Goal: Transaction & Acquisition: Purchase product/service

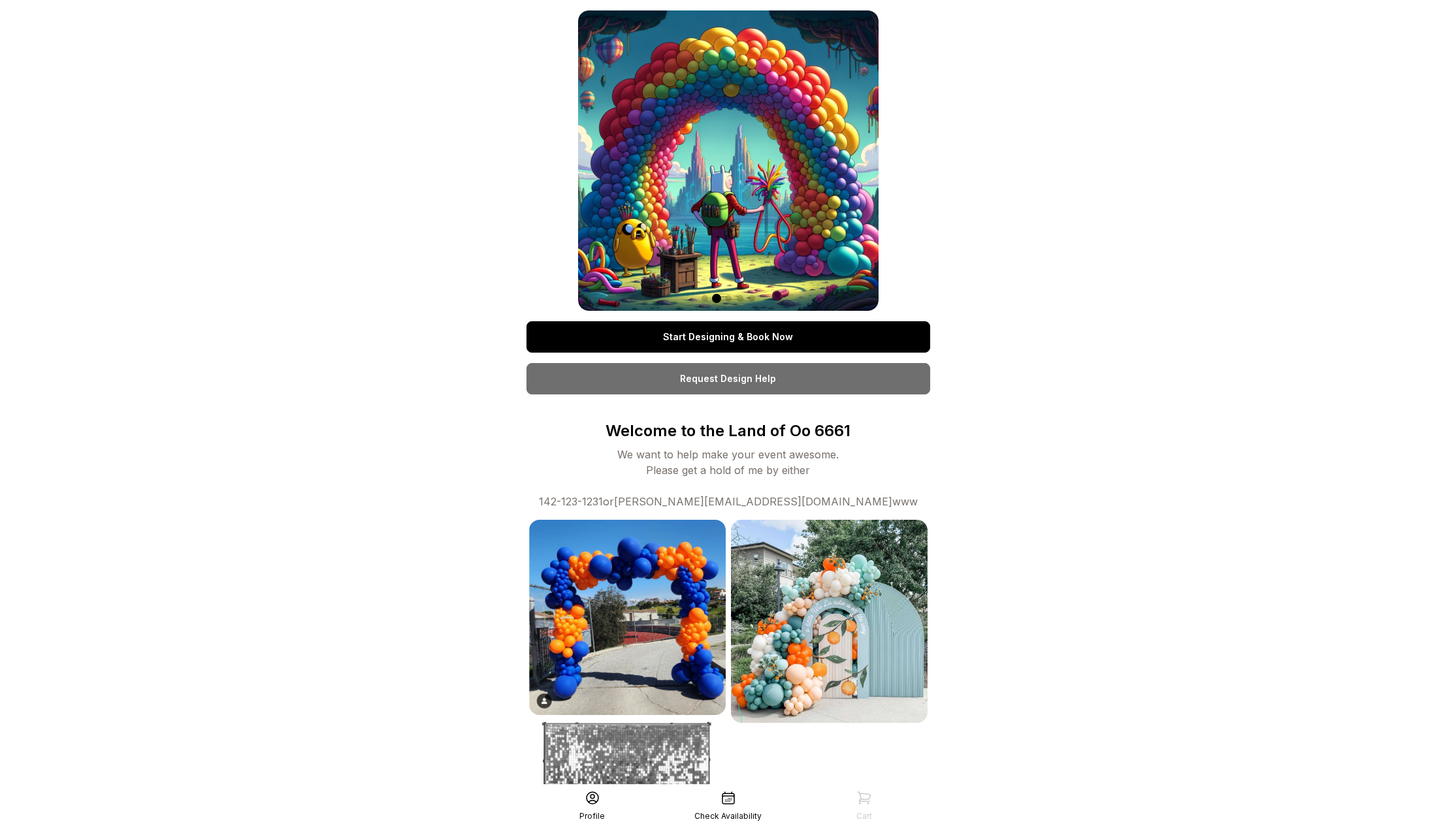
click at [580, 254] on div "Start Designing & Book Now Request Design Help Welcome to the Land of Oo 6661 W…" at bounding box center [728, 509] width 1456 height 1018
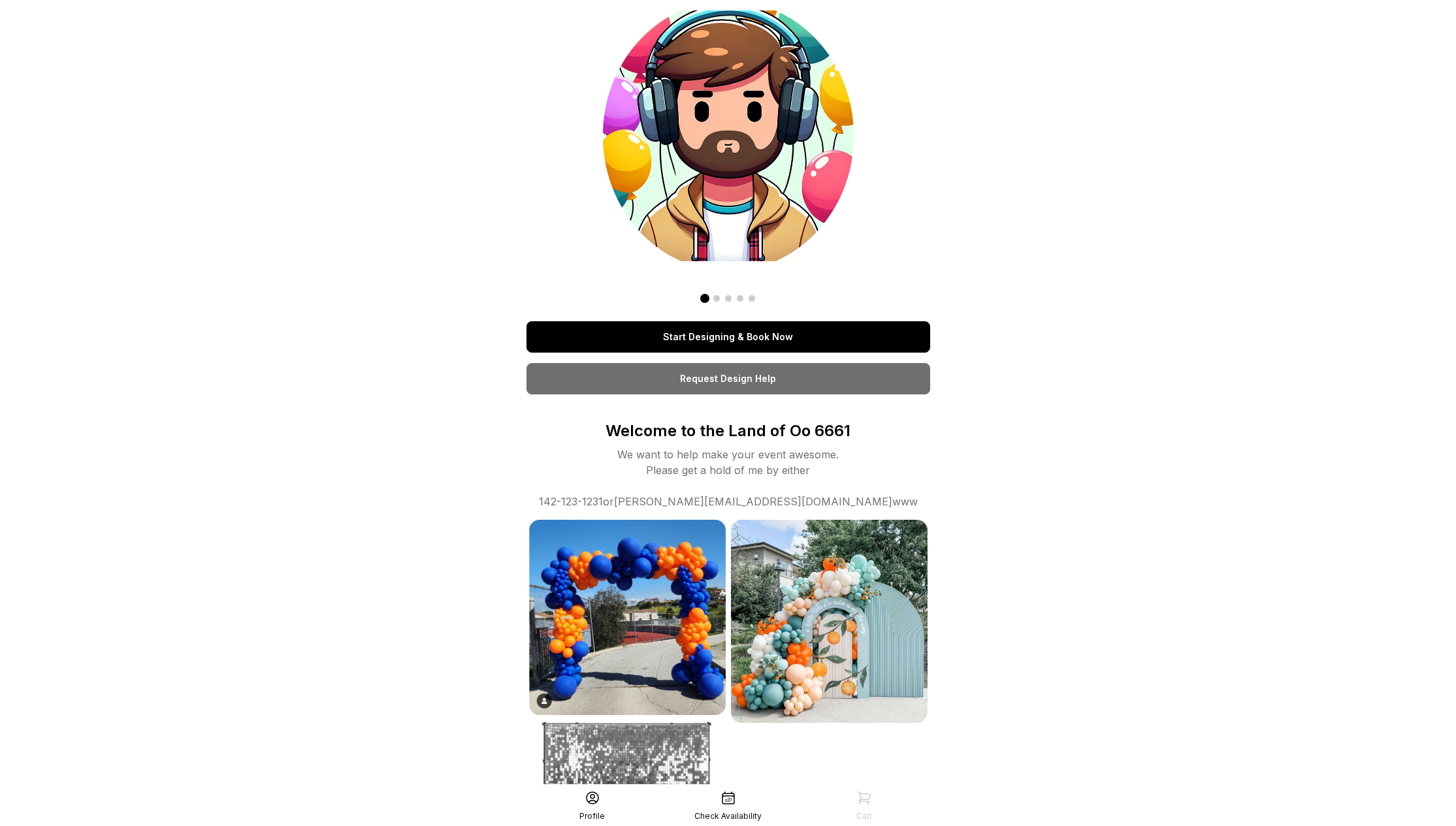
click at [743, 334] on link "Start Designing & Book Now" at bounding box center [728, 337] width 404 height 31
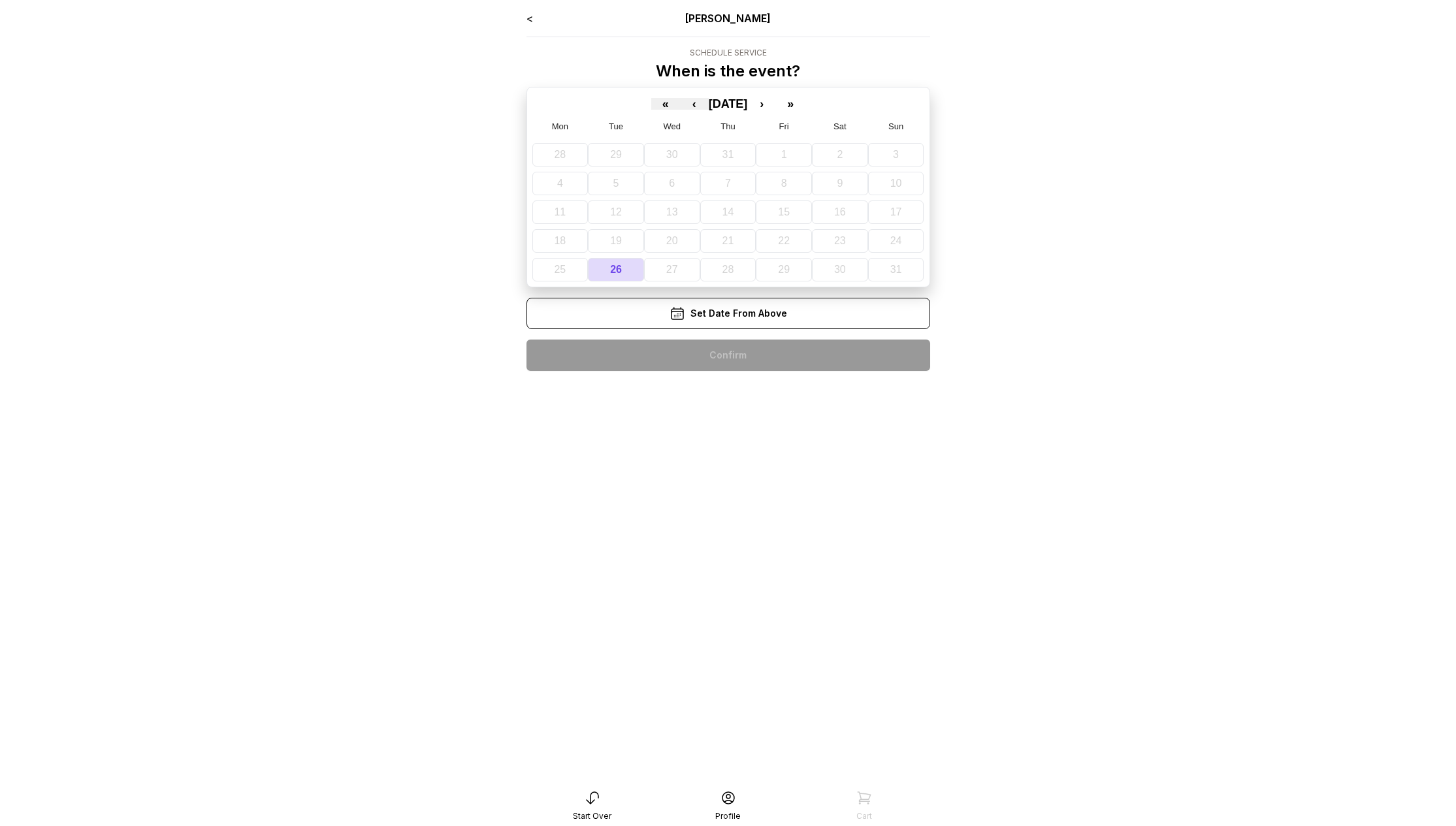
click at [717, 322] on div "Set Date From Above" at bounding box center [728, 313] width 404 height 31
click at [776, 105] on button "›" at bounding box center [761, 104] width 29 height 12
click at [770, 154] on button "5" at bounding box center [781, 154] width 53 height 23
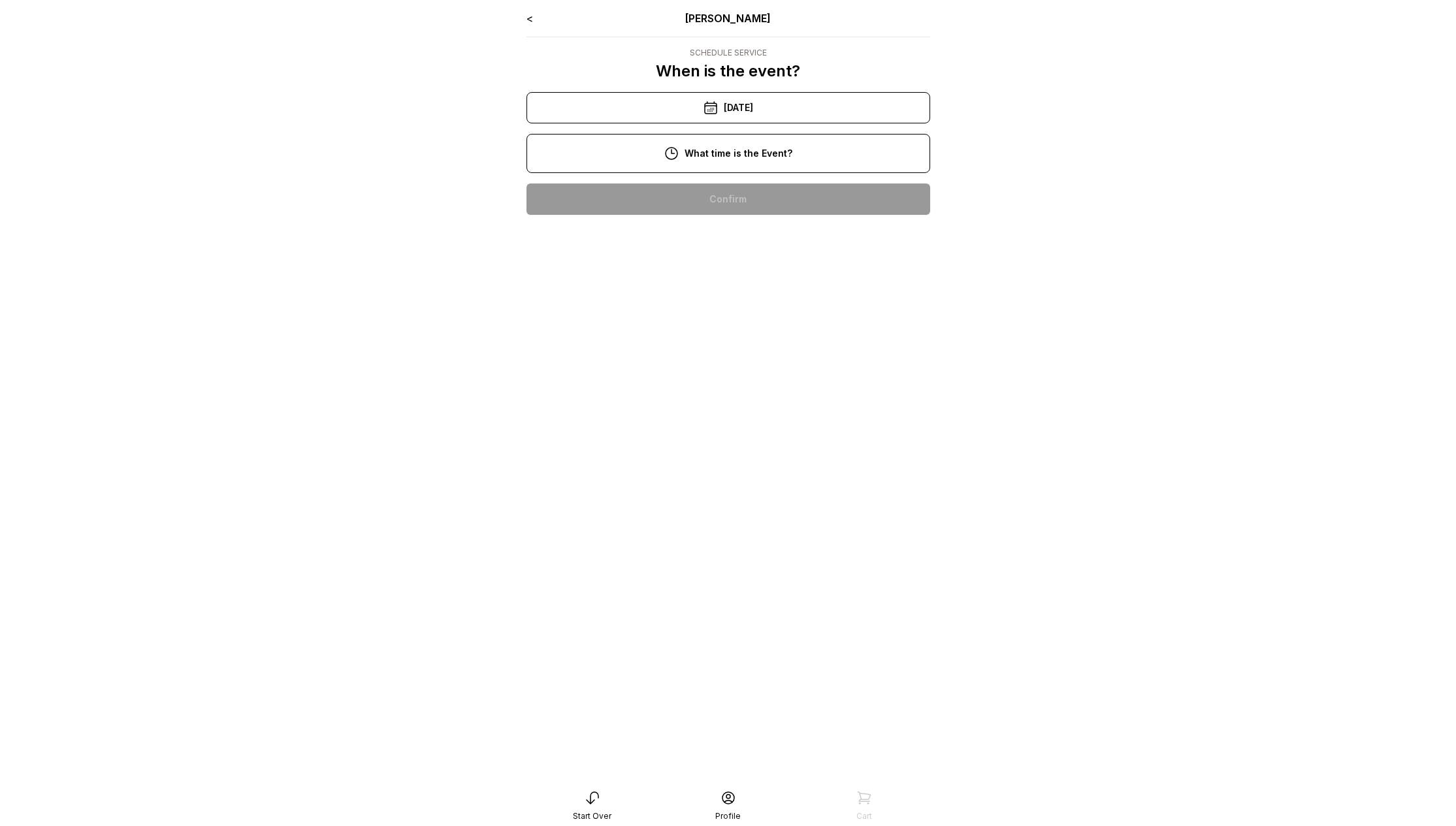
click at [752, 194] on div "10:00 am" at bounding box center [728, 199] width 383 height 31
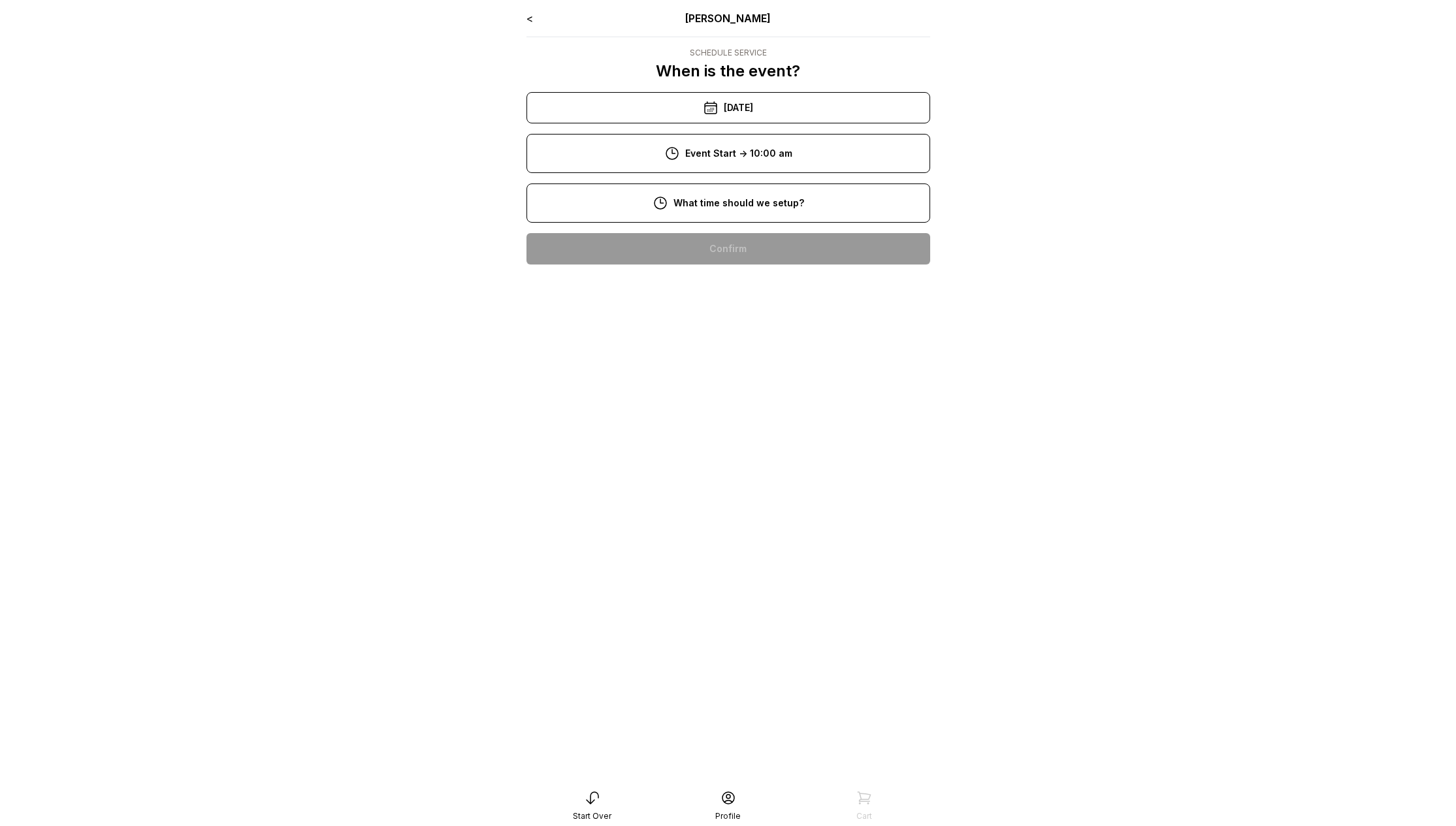
click at [752, 244] on div "8:00 am" at bounding box center [728, 249] width 383 height 31
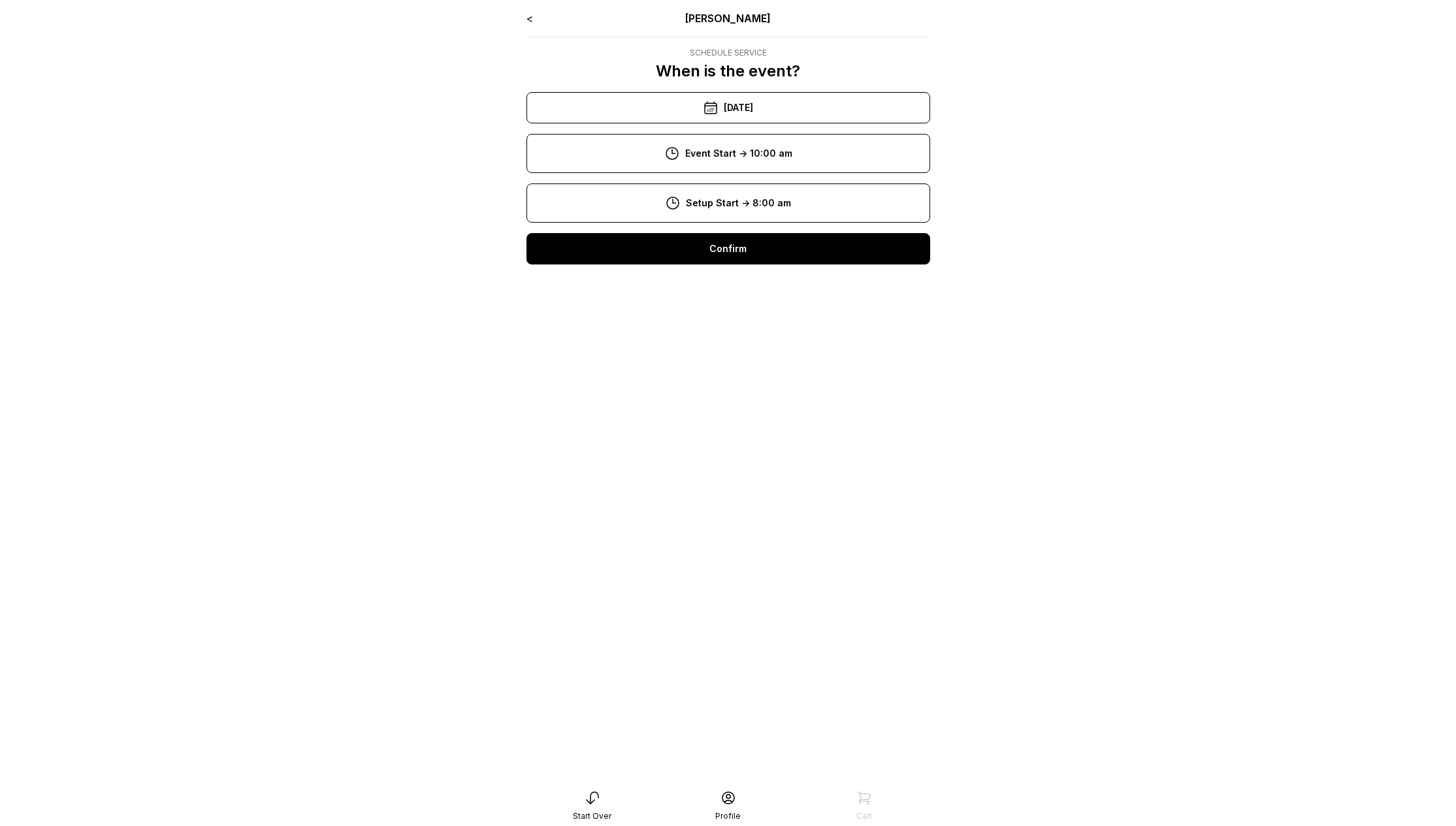
click at [747, 254] on div "Confirm" at bounding box center [728, 249] width 404 height 31
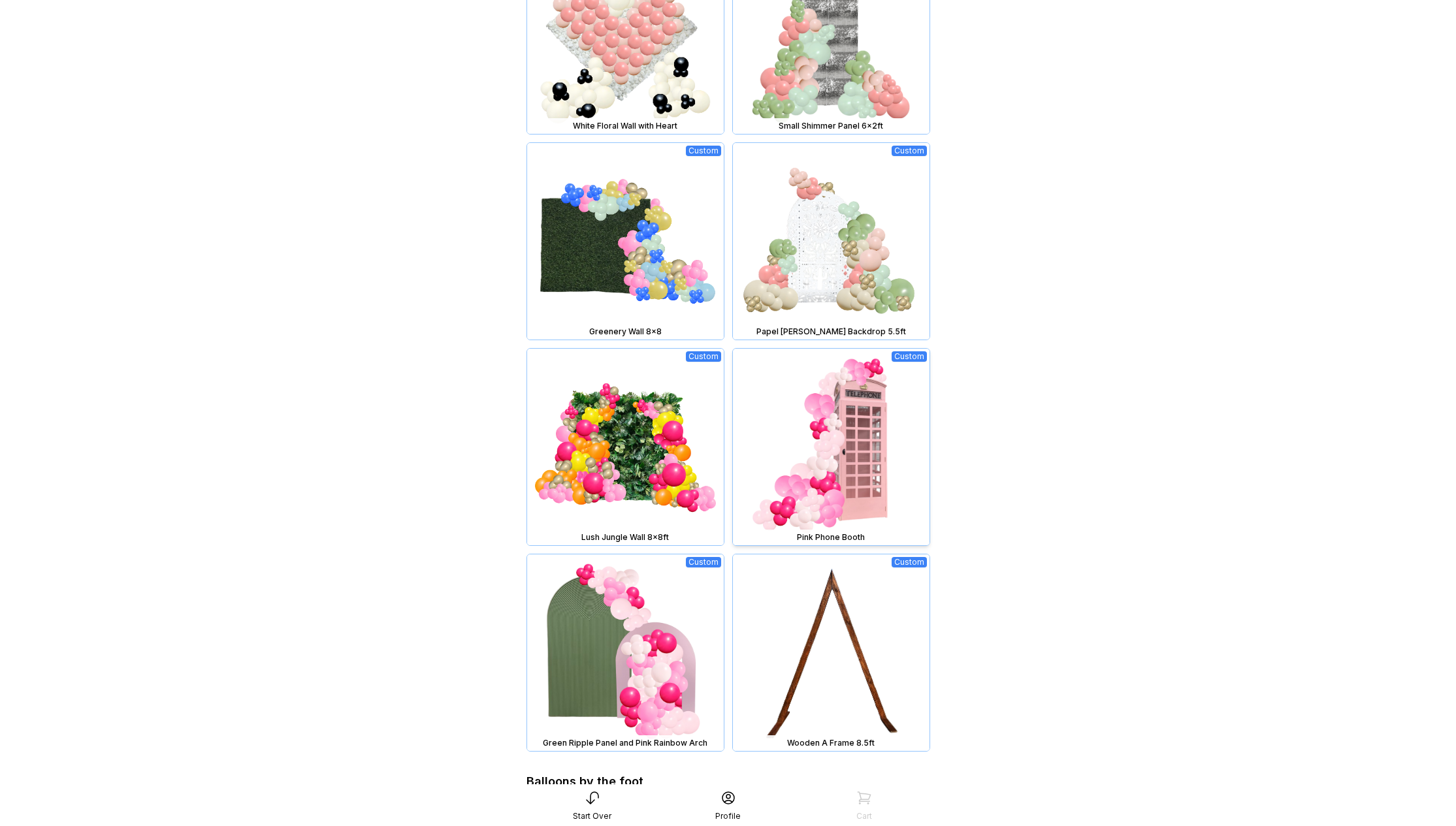
scroll to position [1103, 0]
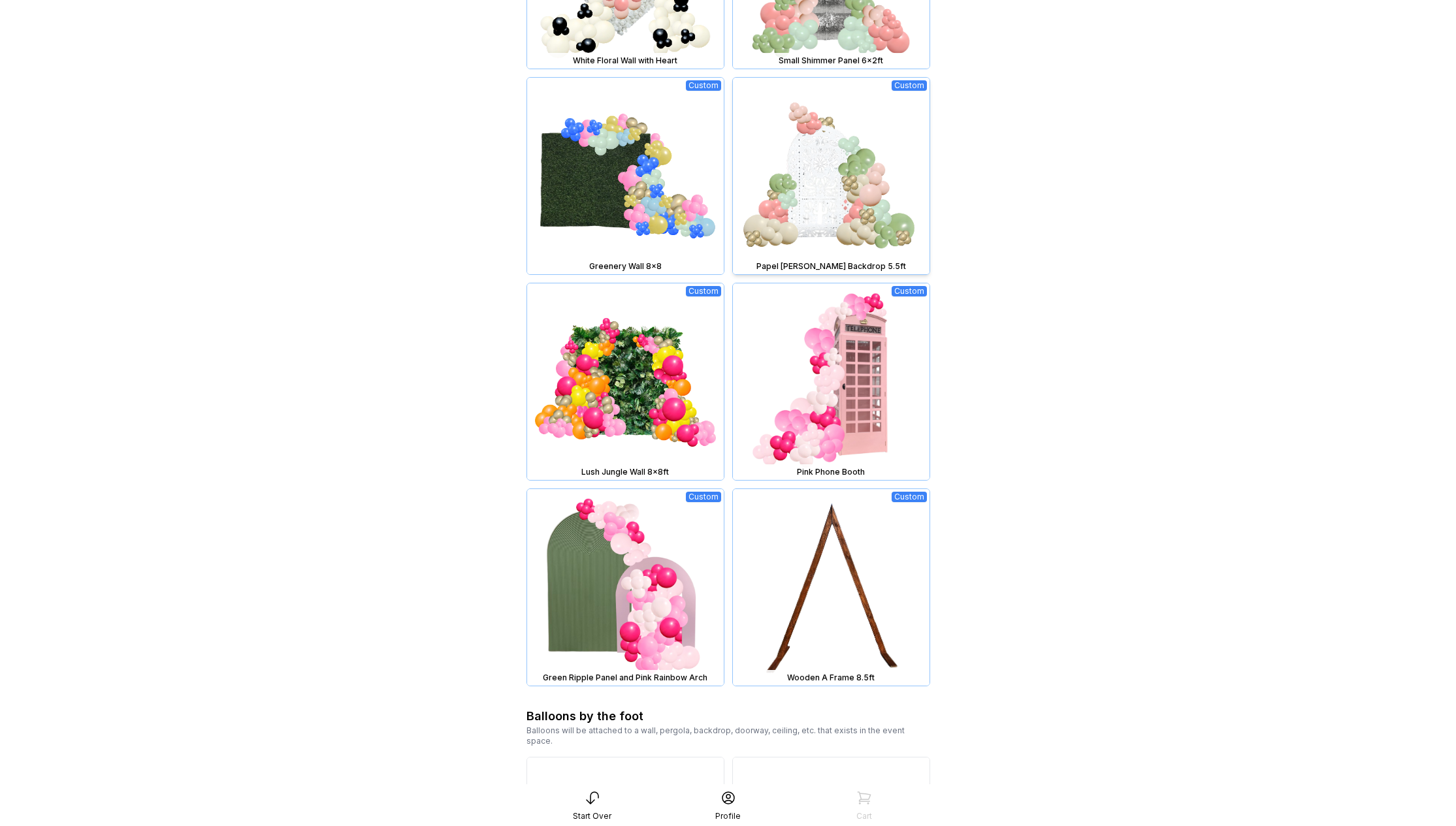
click at [859, 207] on img at bounding box center [831, 176] width 197 height 197
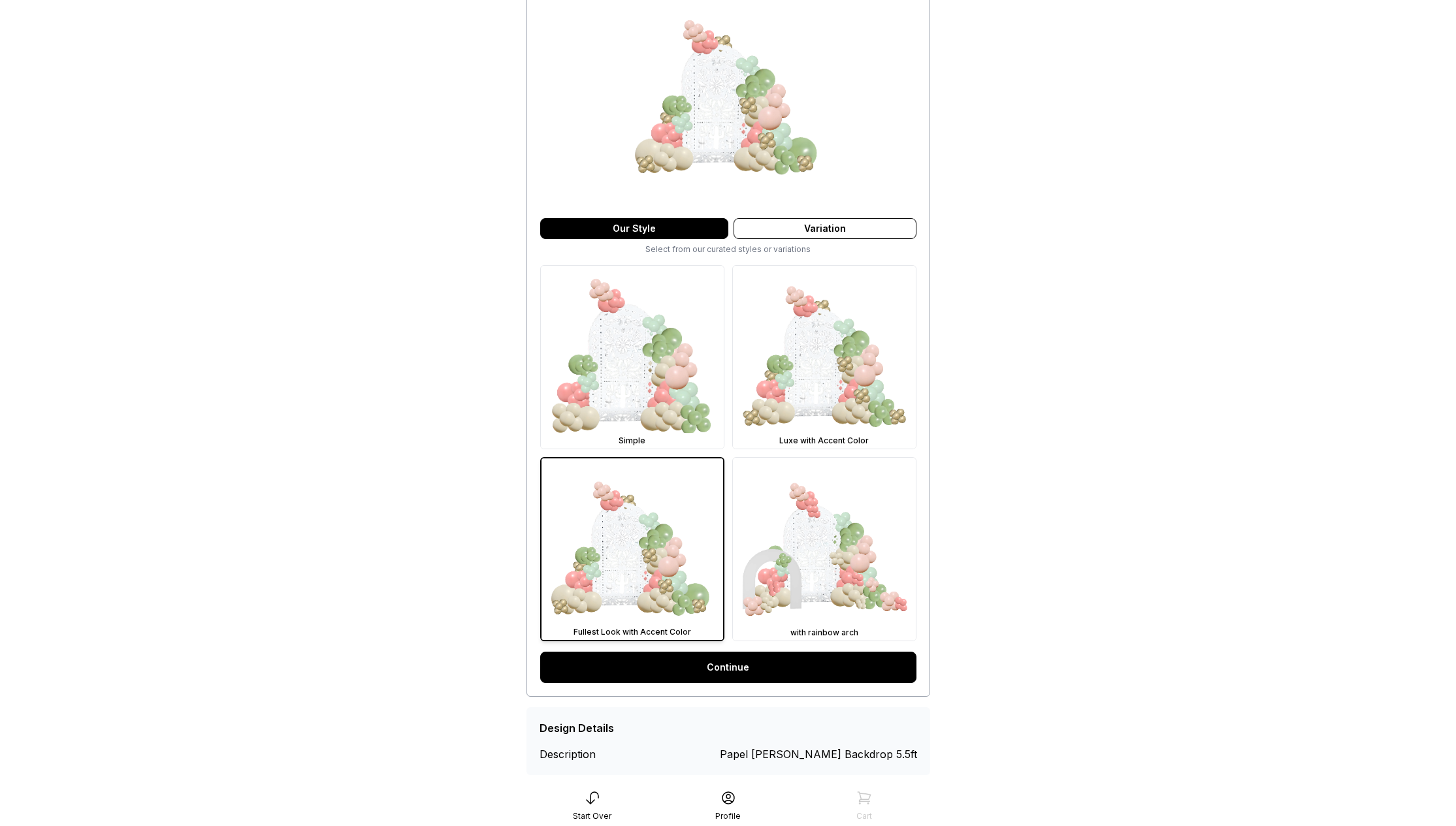
scroll to position [163, 0]
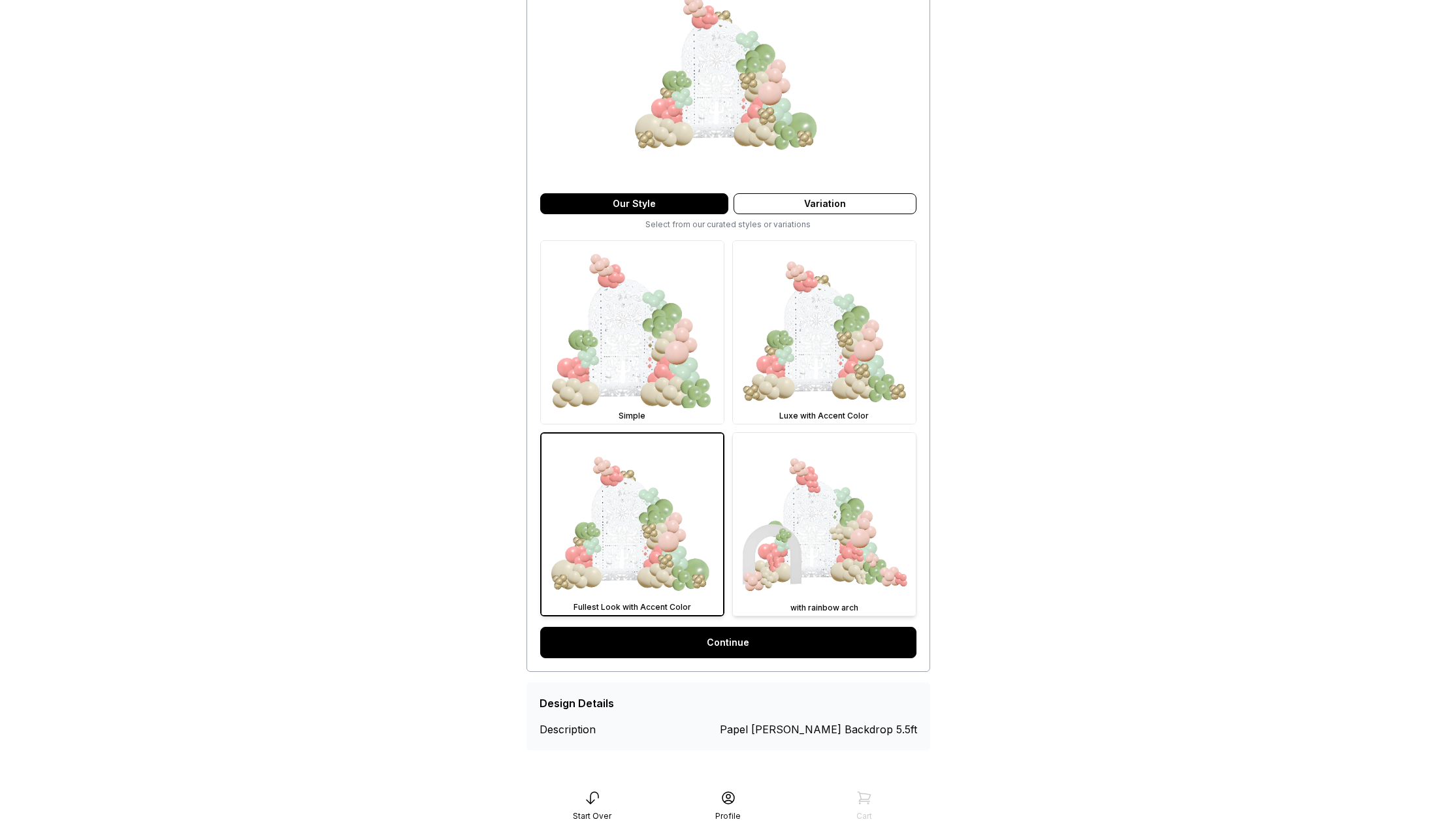
drag, startPoint x: 797, startPoint y: 611, endPoint x: 801, endPoint y: 623, distance: 12.6
click at [797, 611] on div "with rainbow arch" at bounding box center [824, 608] width 178 height 10
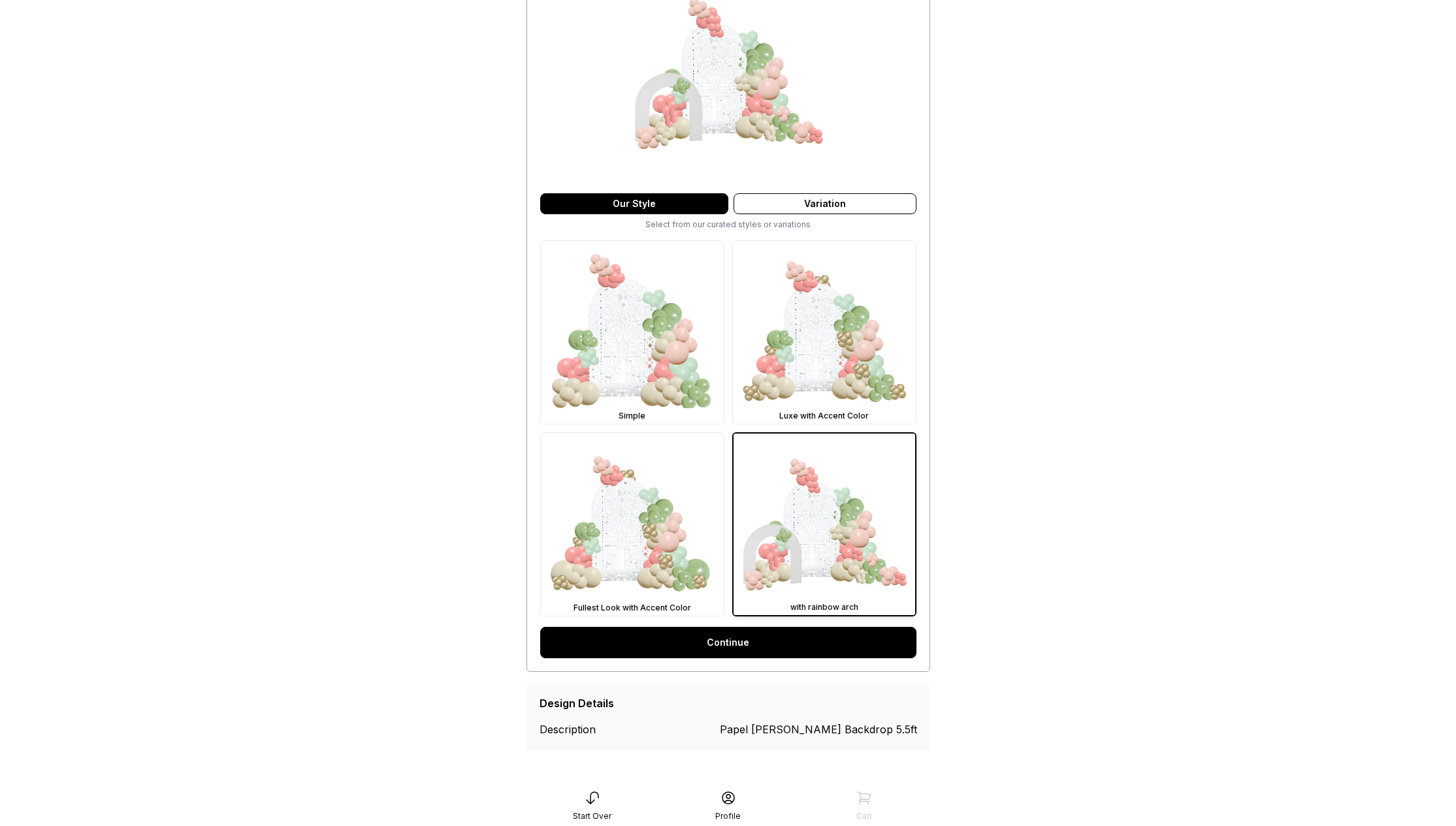
click at [796, 645] on link "Continue" at bounding box center [728, 642] width 376 height 31
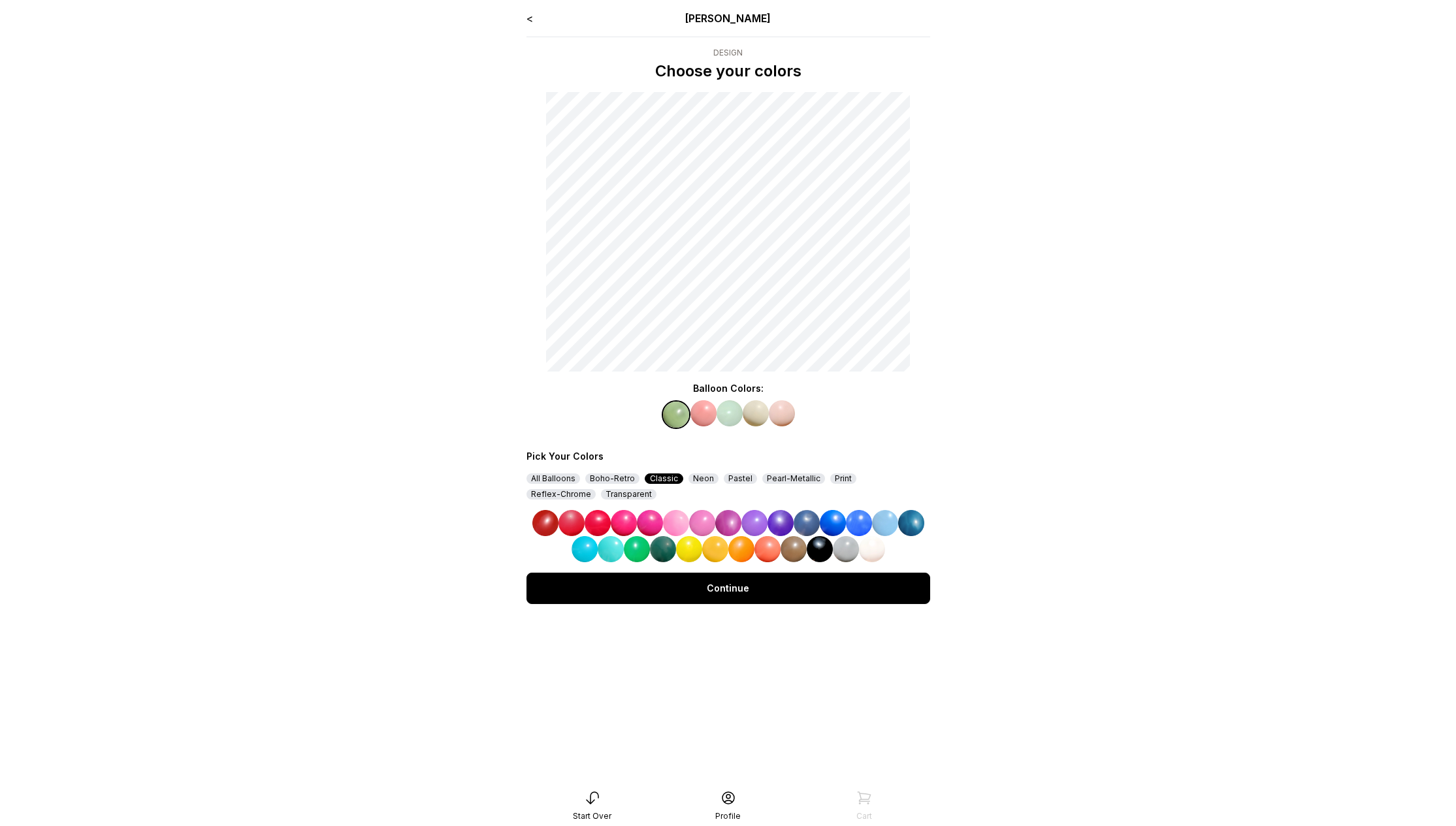
click at [810, 520] on img at bounding box center [807, 523] width 26 height 26
click at [698, 408] on img at bounding box center [703, 413] width 26 height 26
click at [865, 530] on img at bounding box center [859, 523] width 26 height 26
click at [725, 410] on img at bounding box center [730, 413] width 26 height 26
click at [704, 527] on img at bounding box center [703, 523] width 26 height 26
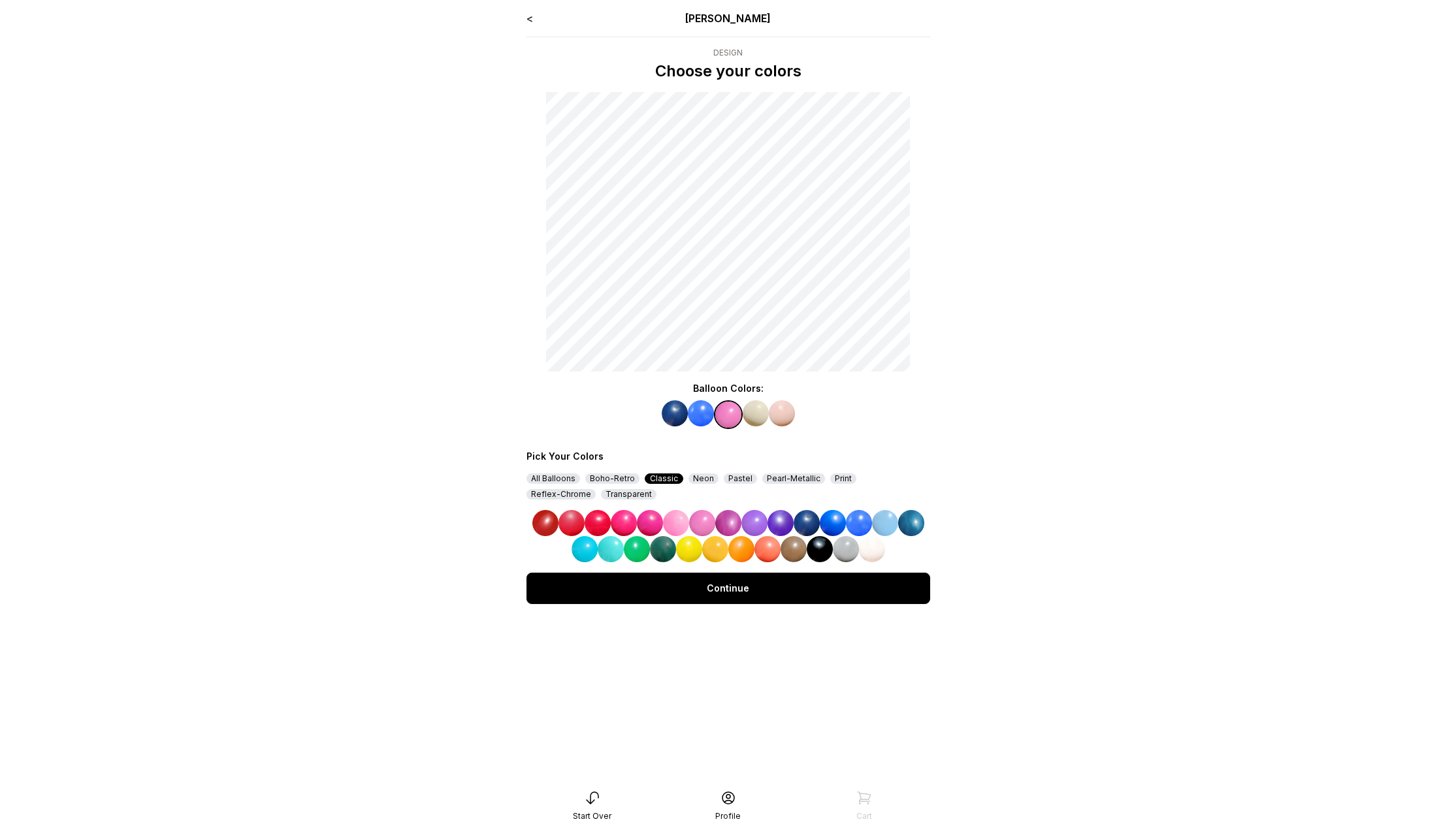
click at [757, 407] on img at bounding box center [756, 413] width 26 height 26
click at [774, 525] on img at bounding box center [781, 523] width 26 height 26
click at [783, 410] on img at bounding box center [782, 413] width 26 height 26
click at [740, 522] on div at bounding box center [728, 536] width 404 height 52
click at [748, 526] on img at bounding box center [755, 523] width 26 height 26
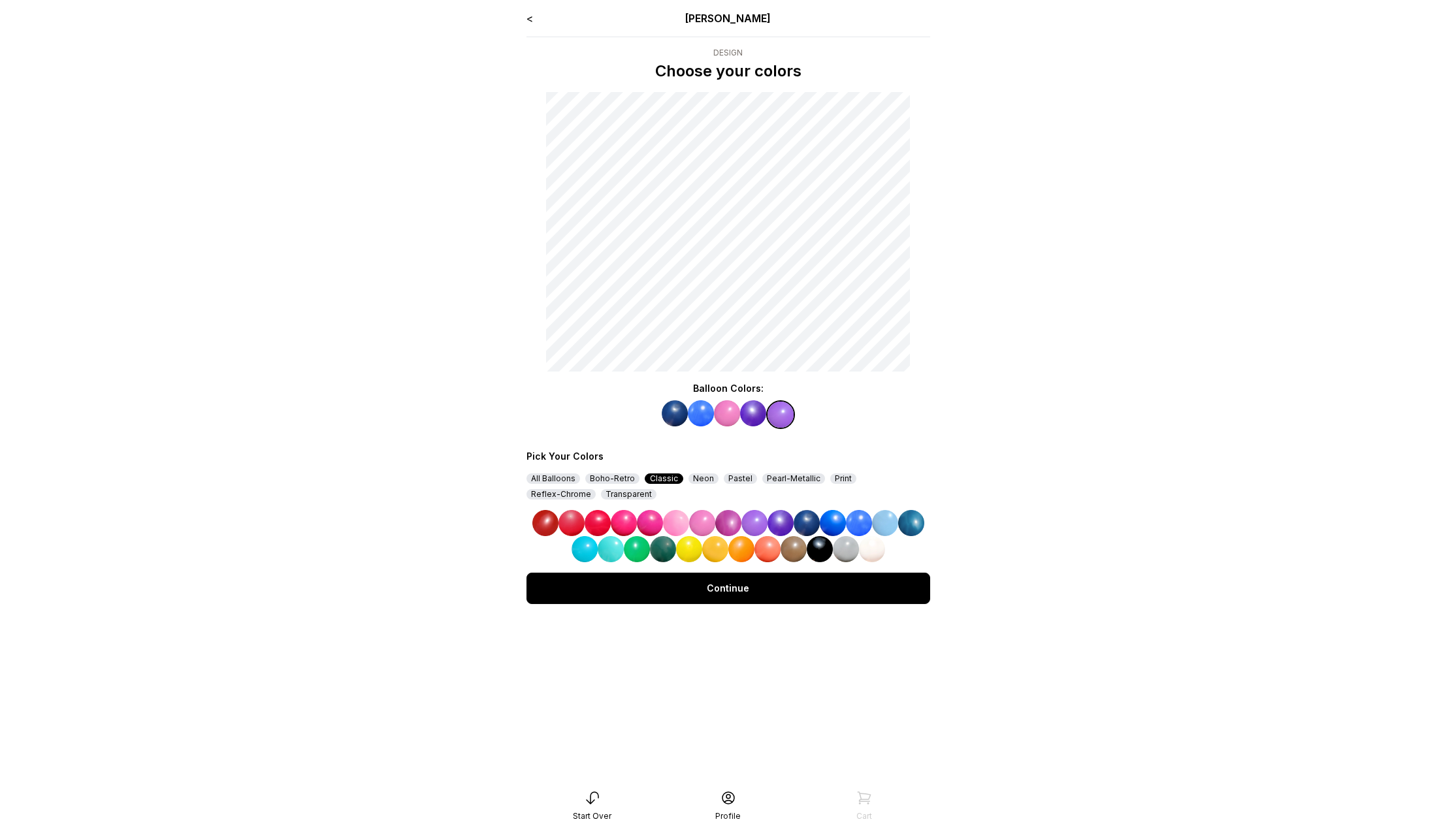
click at [739, 586] on div "Continue" at bounding box center [728, 588] width 404 height 31
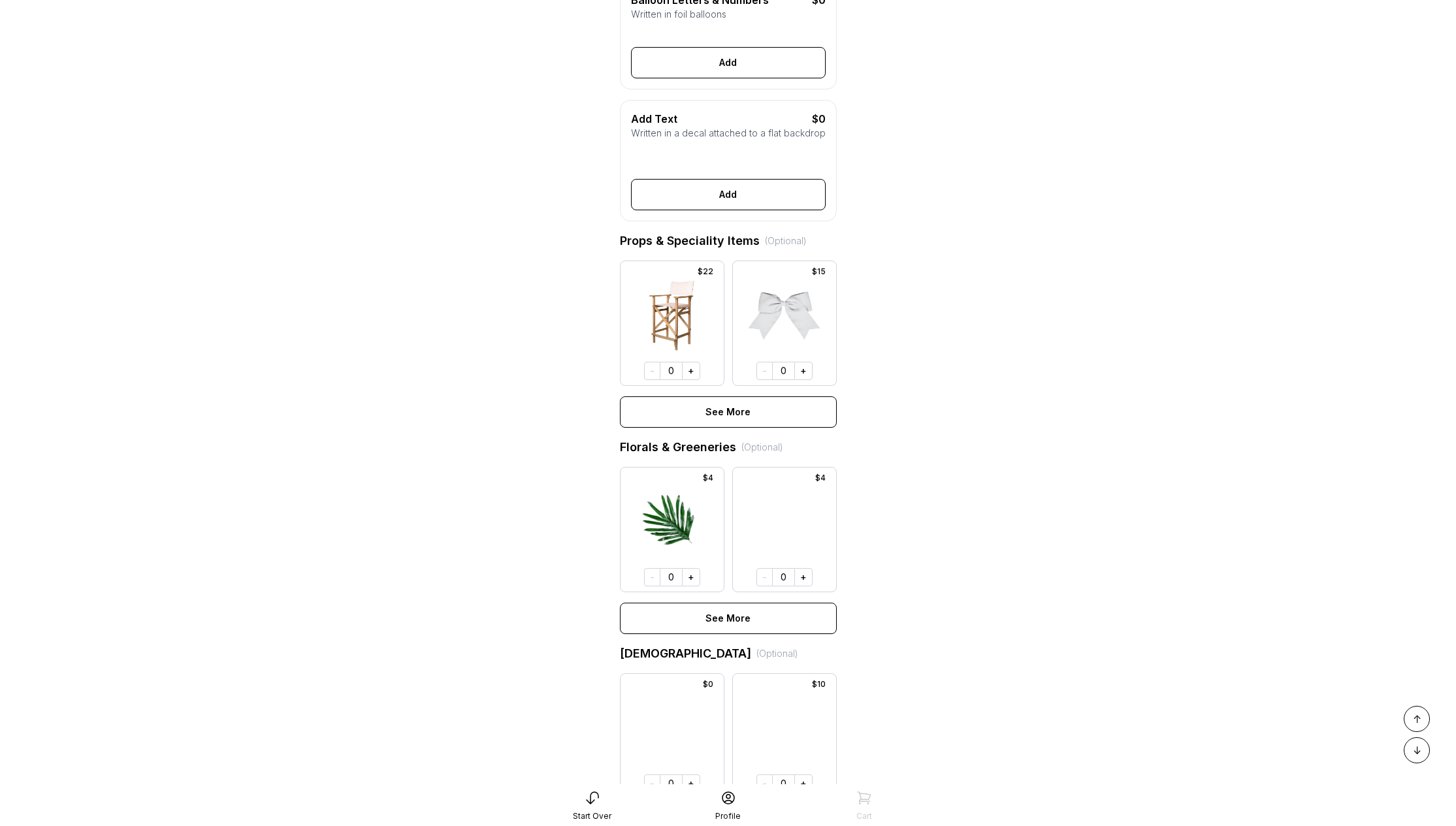
scroll to position [707, 0]
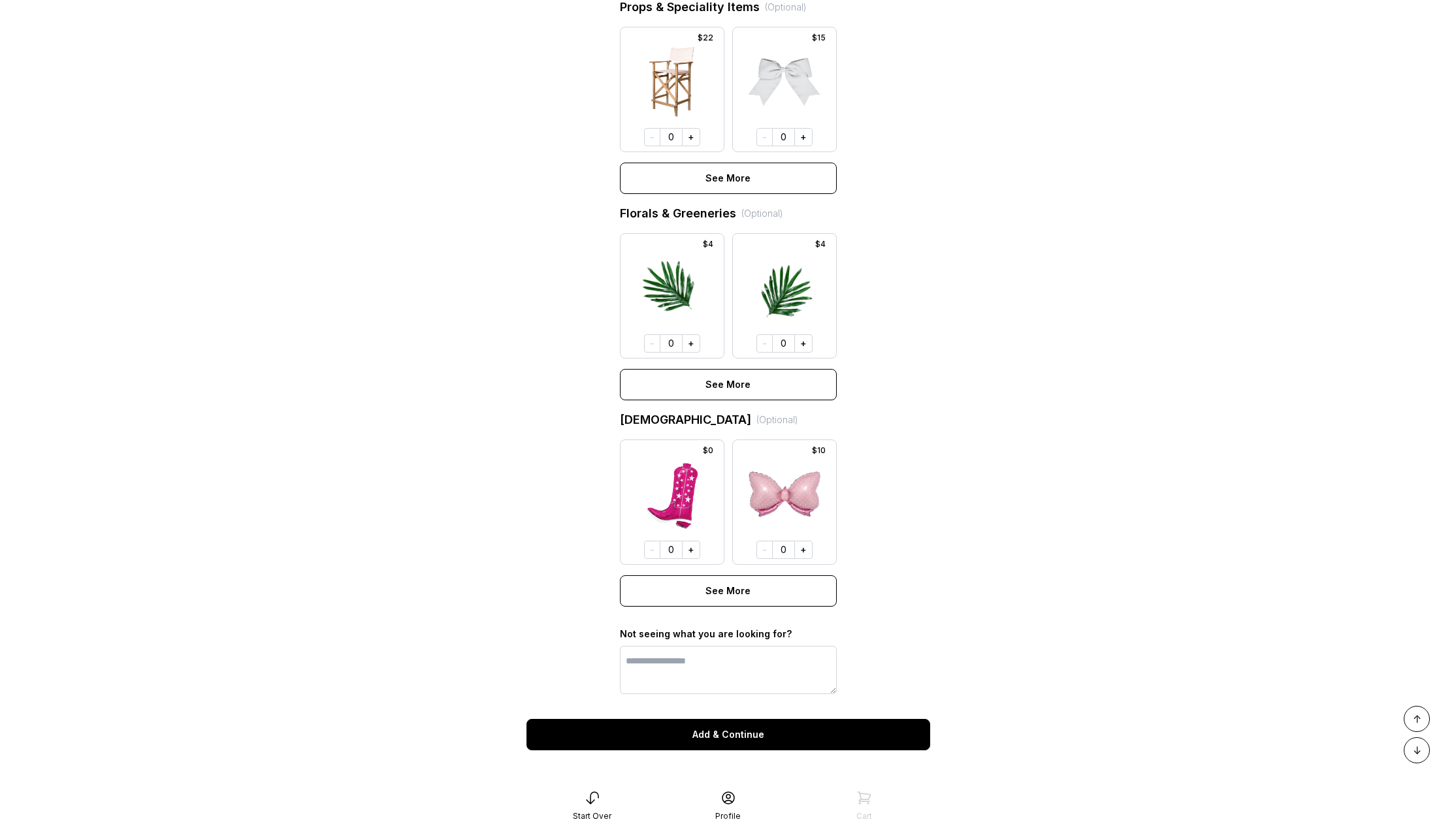
click at [734, 743] on button "Add & Continue" at bounding box center [728, 735] width 404 height 31
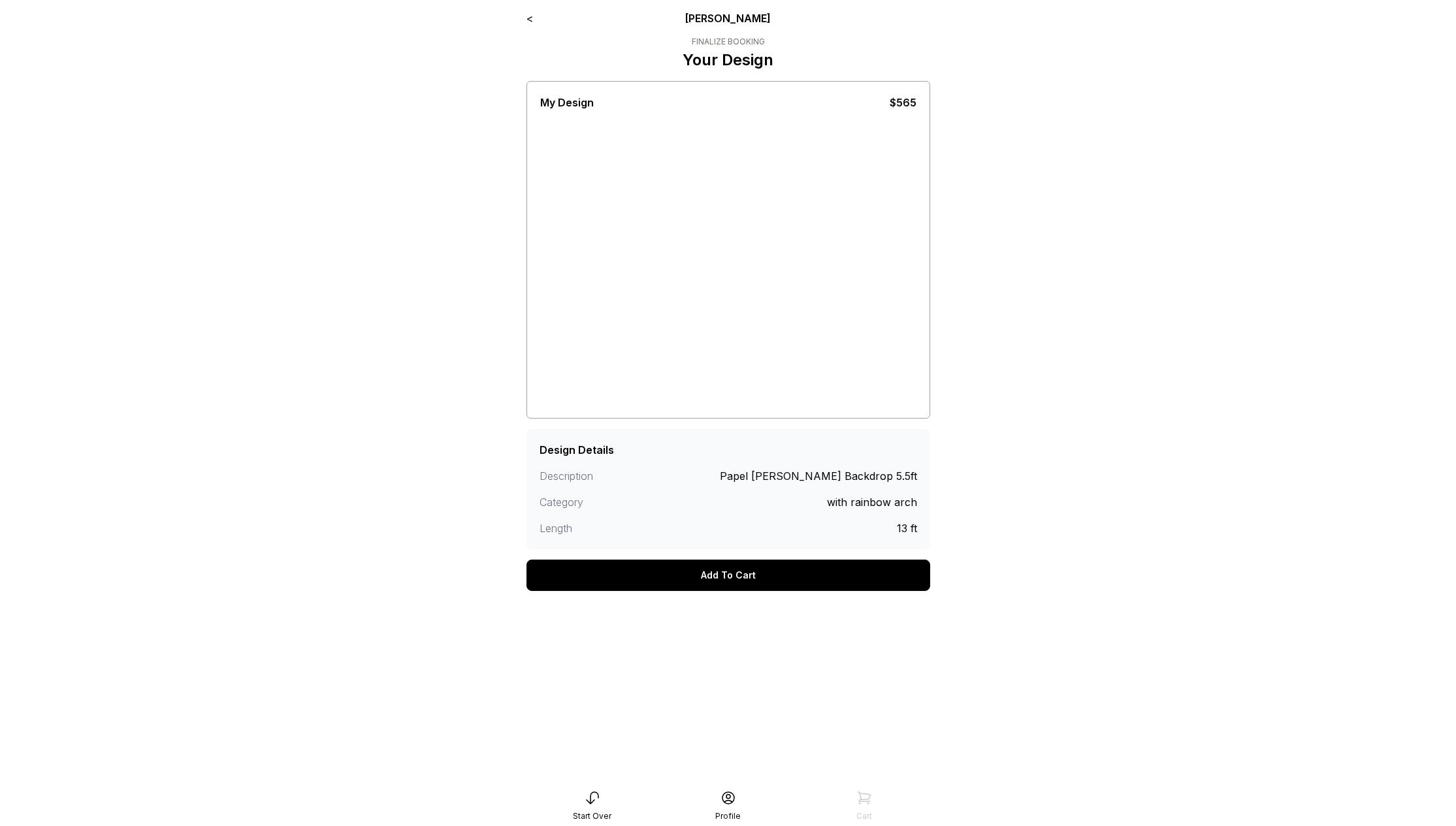
click at [750, 576] on div "Add To Cart" at bounding box center [728, 575] width 404 height 31
click at [531, 18] on link "<" at bounding box center [529, 18] width 7 height 13
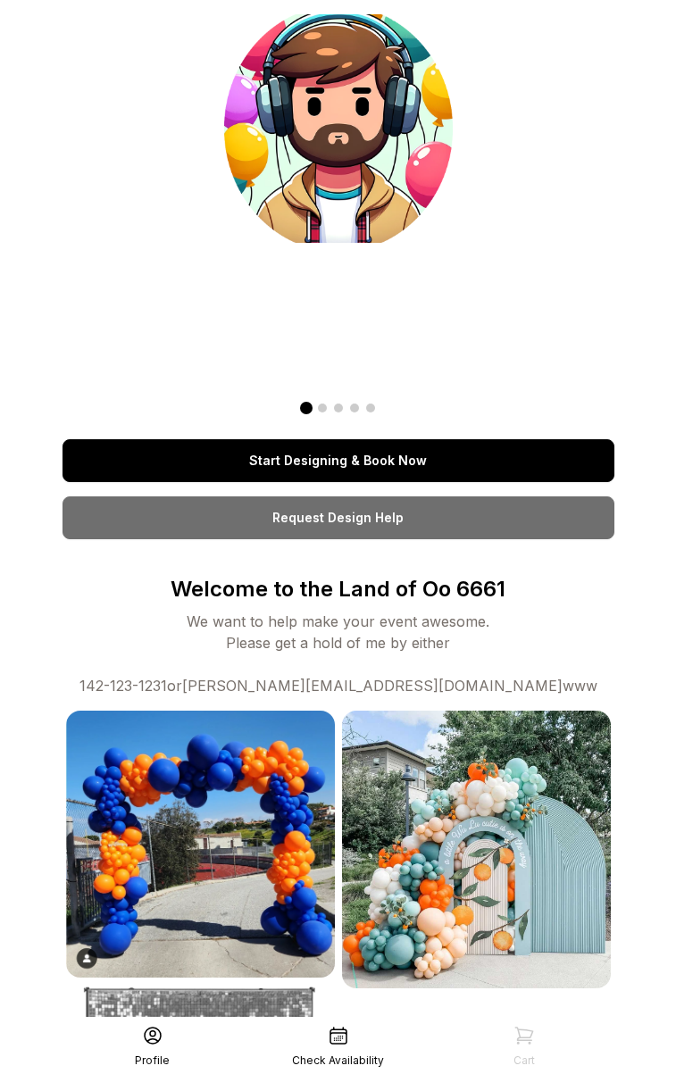
click at [427, 458] on link "Start Designing & Book Now" at bounding box center [338, 460] width 552 height 43
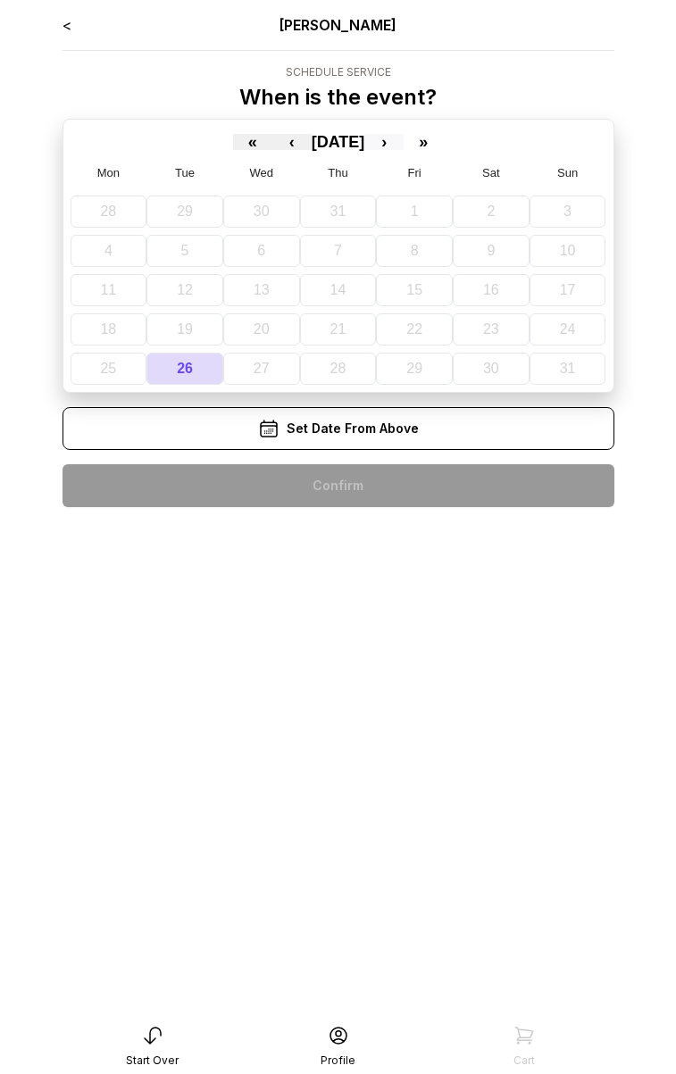
click at [403, 141] on button "›" at bounding box center [383, 142] width 39 height 16
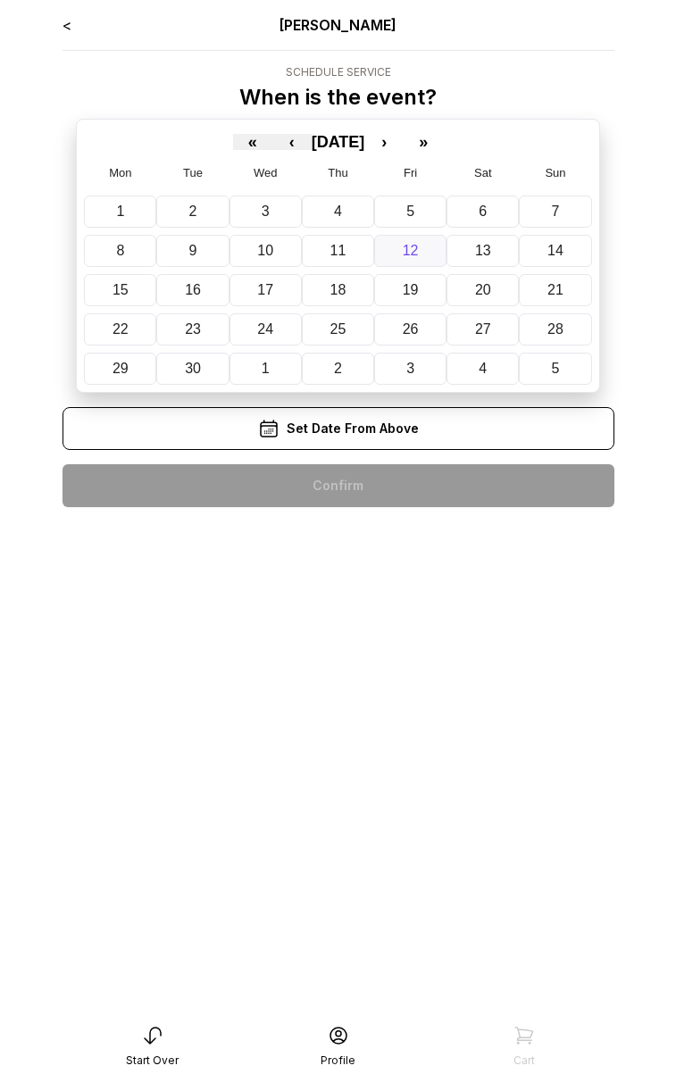
click at [382, 255] on button "12" at bounding box center [410, 251] width 72 height 32
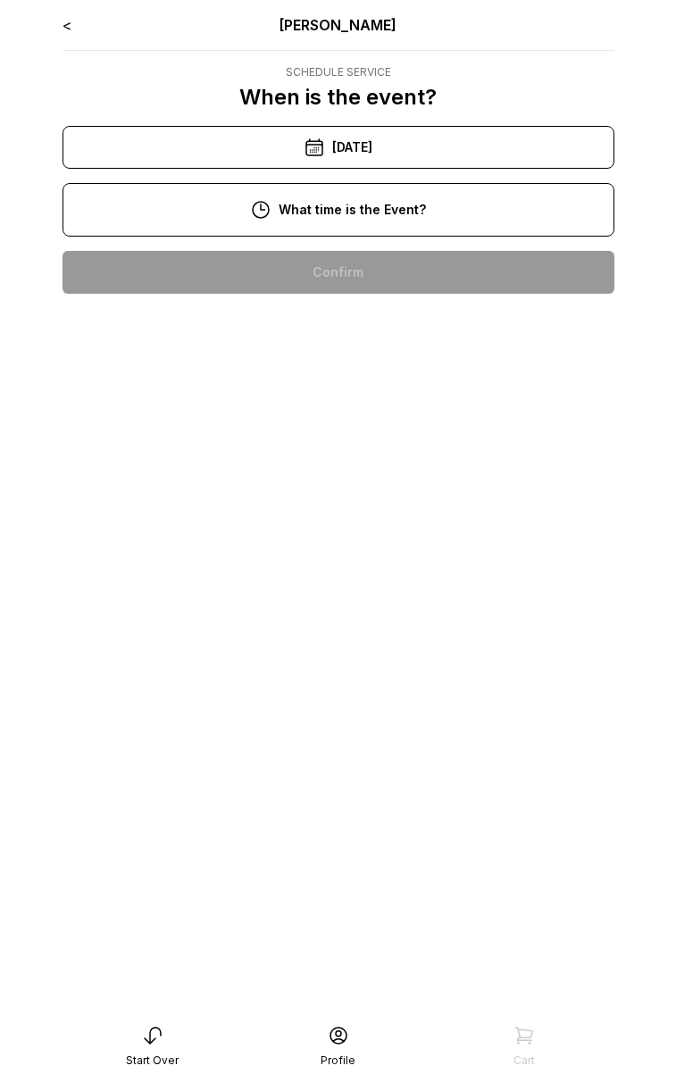
click at [348, 278] on div "10:00 am" at bounding box center [338, 272] width 523 height 43
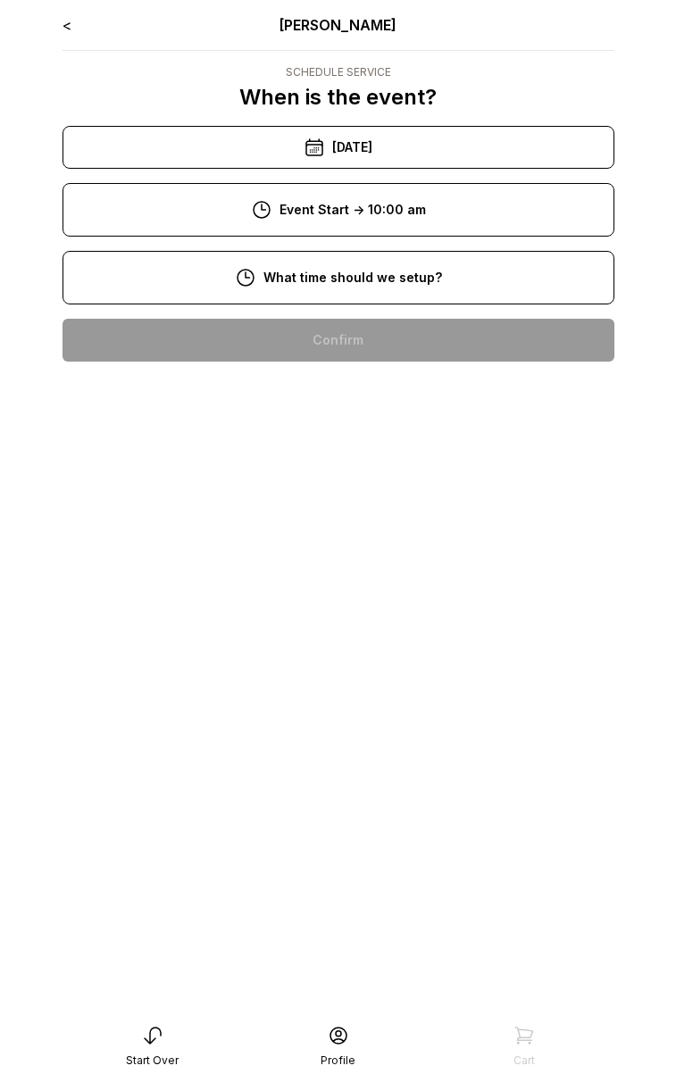
click at [353, 339] on div "8:00 am" at bounding box center [338, 340] width 523 height 43
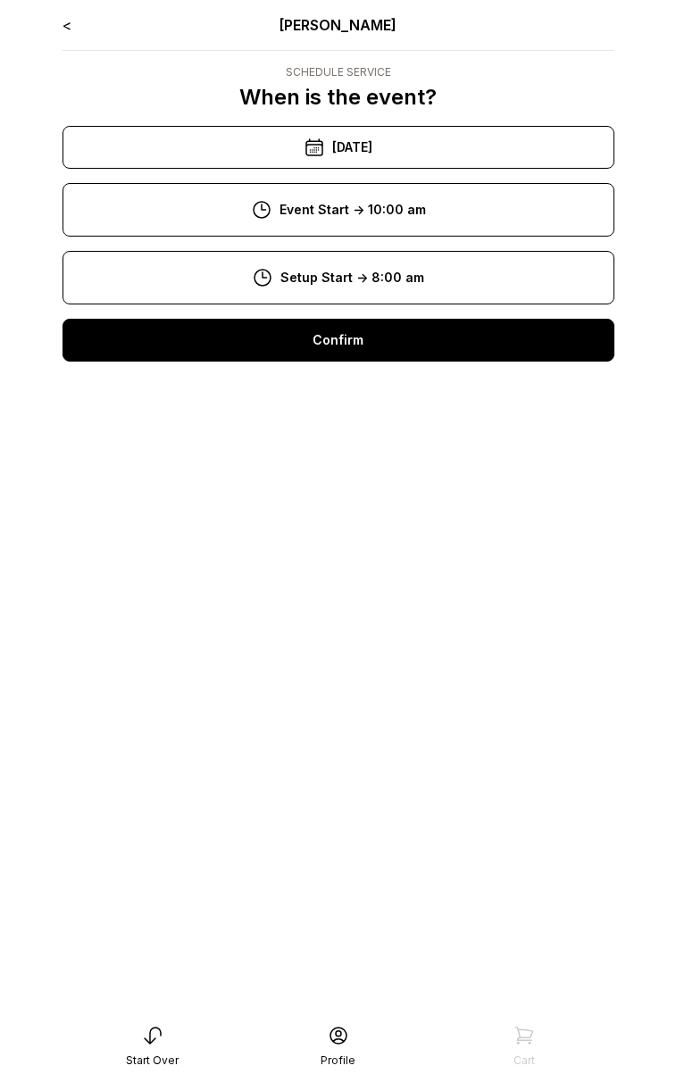
click at [353, 343] on div "Confirm" at bounding box center [338, 340] width 552 height 43
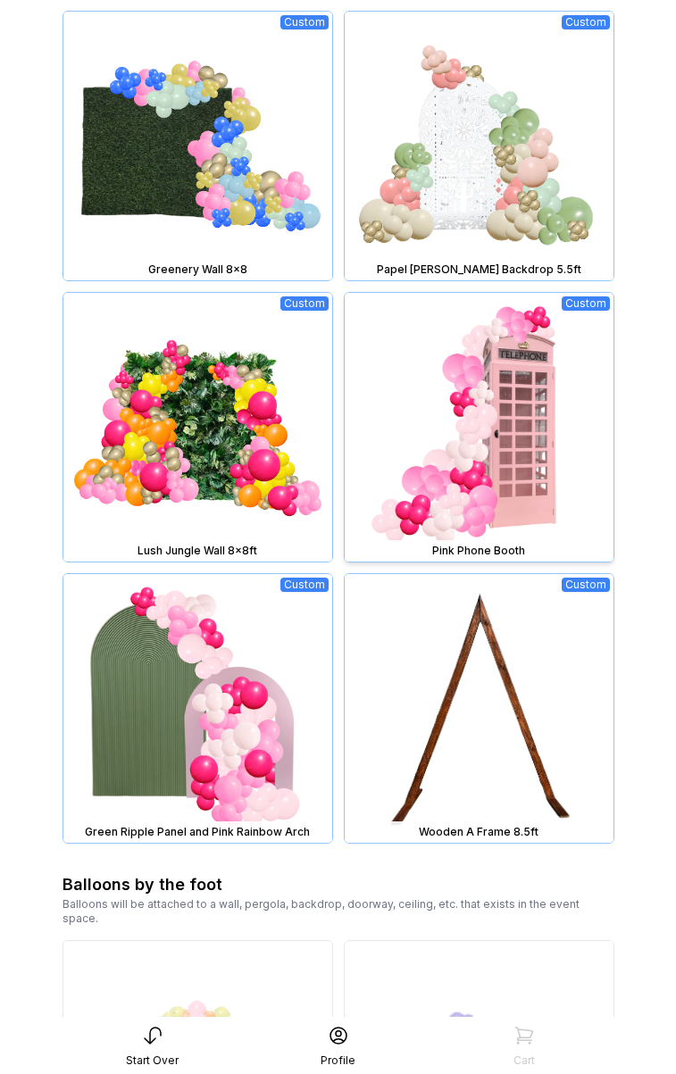
click at [440, 402] on img at bounding box center [478, 427] width 269 height 269
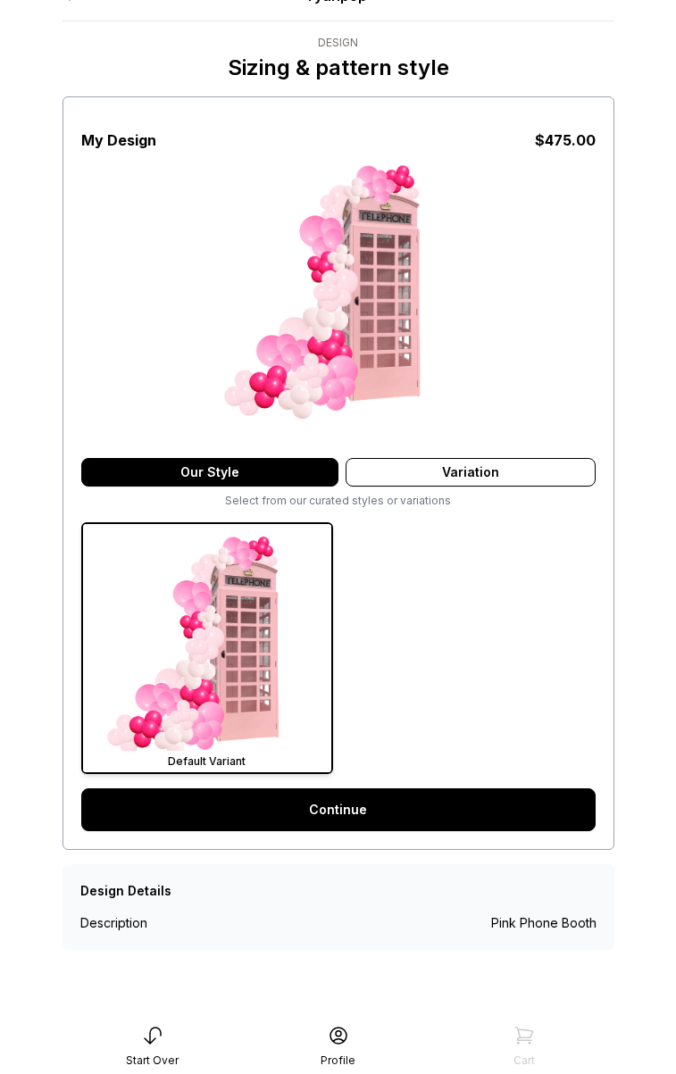
scroll to position [36, 0]
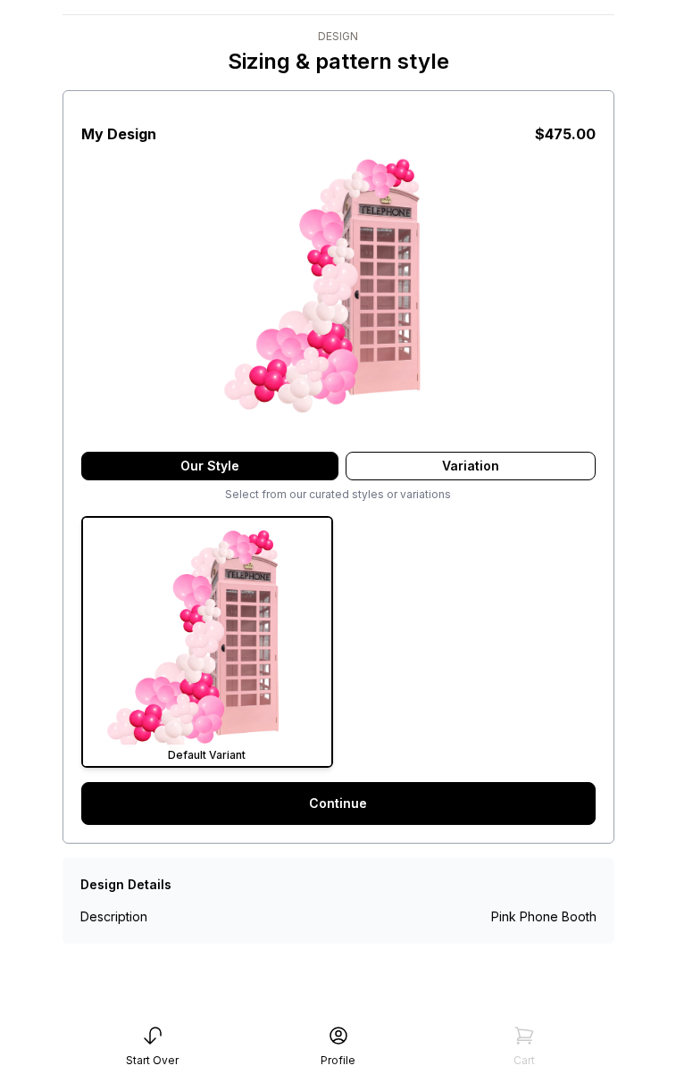
click at [294, 809] on link "Continue" at bounding box center [338, 803] width 514 height 43
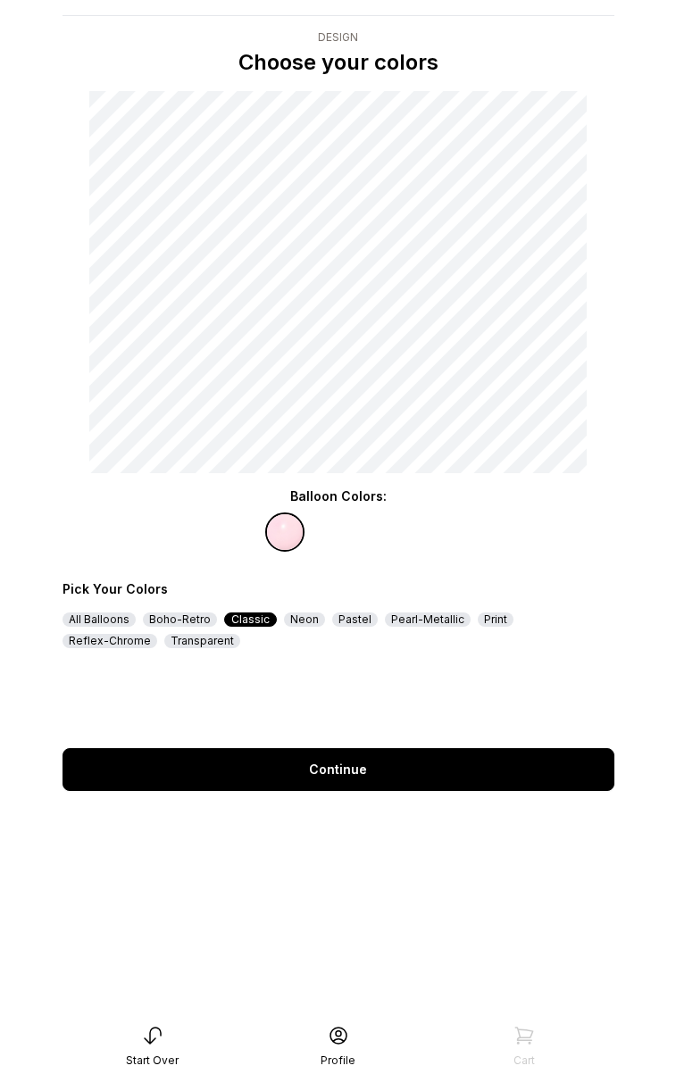
scroll to position [36, 0]
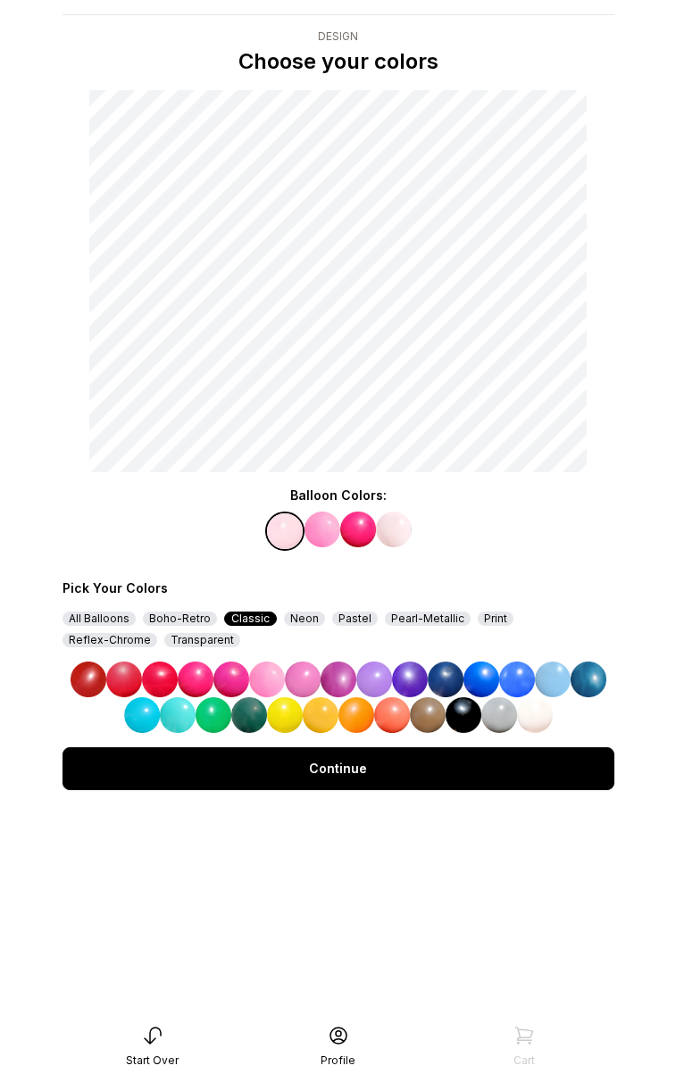
click at [381, 678] on img at bounding box center [374, 679] width 36 height 36
click at [330, 527] on img at bounding box center [322, 529] width 36 height 36
click at [469, 684] on img at bounding box center [481, 679] width 36 height 36
click at [348, 536] on img at bounding box center [358, 529] width 36 height 36
click at [500, 674] on img at bounding box center [517, 679] width 36 height 36
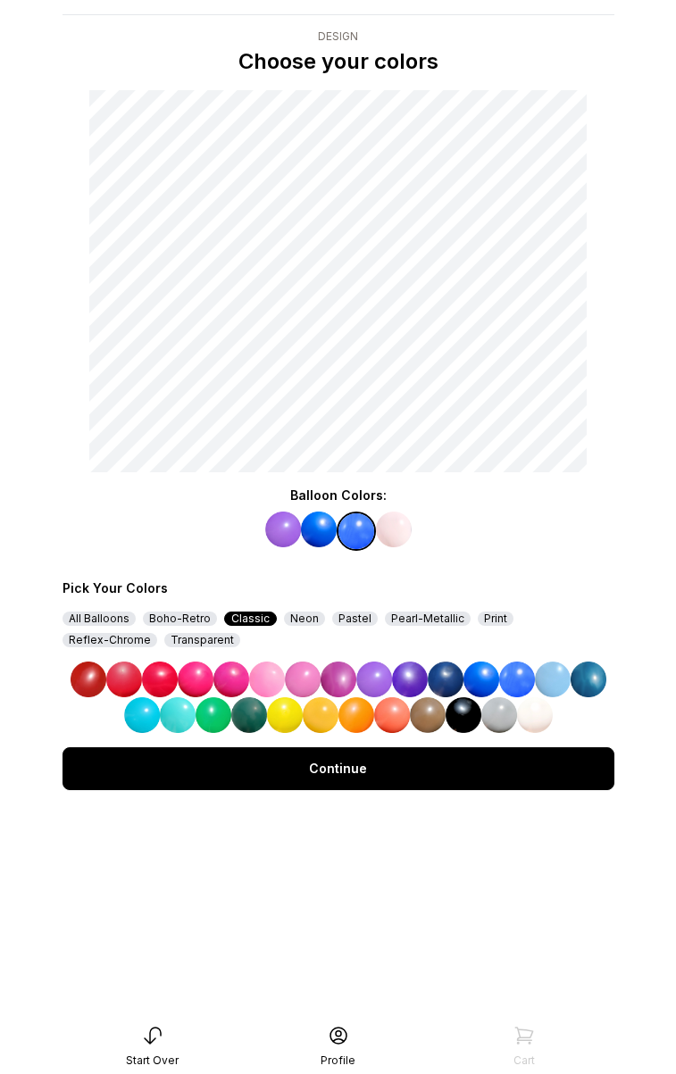
click at [398, 509] on div "Balloon Colors: Pick Your Colors All Balloons Boho-Retro Classic Neon Pastel Pe…" at bounding box center [338, 609] width 552 height 246
click at [402, 523] on img at bounding box center [394, 529] width 36 height 36
click at [376, 688] on img at bounding box center [374, 679] width 36 height 36
click at [367, 767] on div "Continue" at bounding box center [338, 768] width 552 height 43
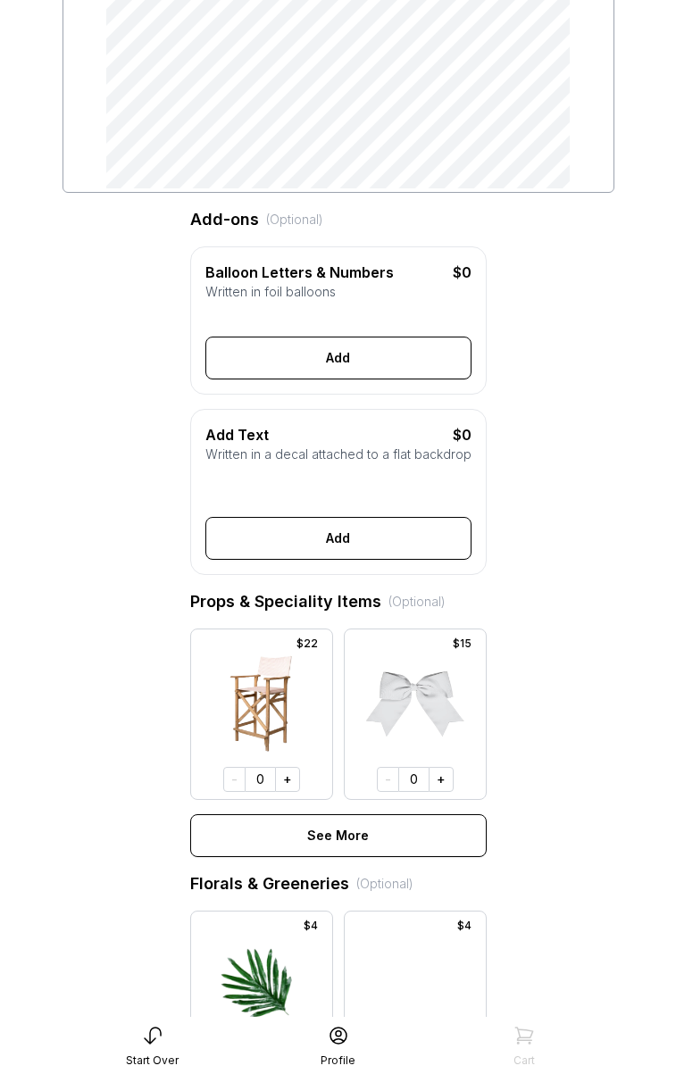
scroll to position [1022, 0]
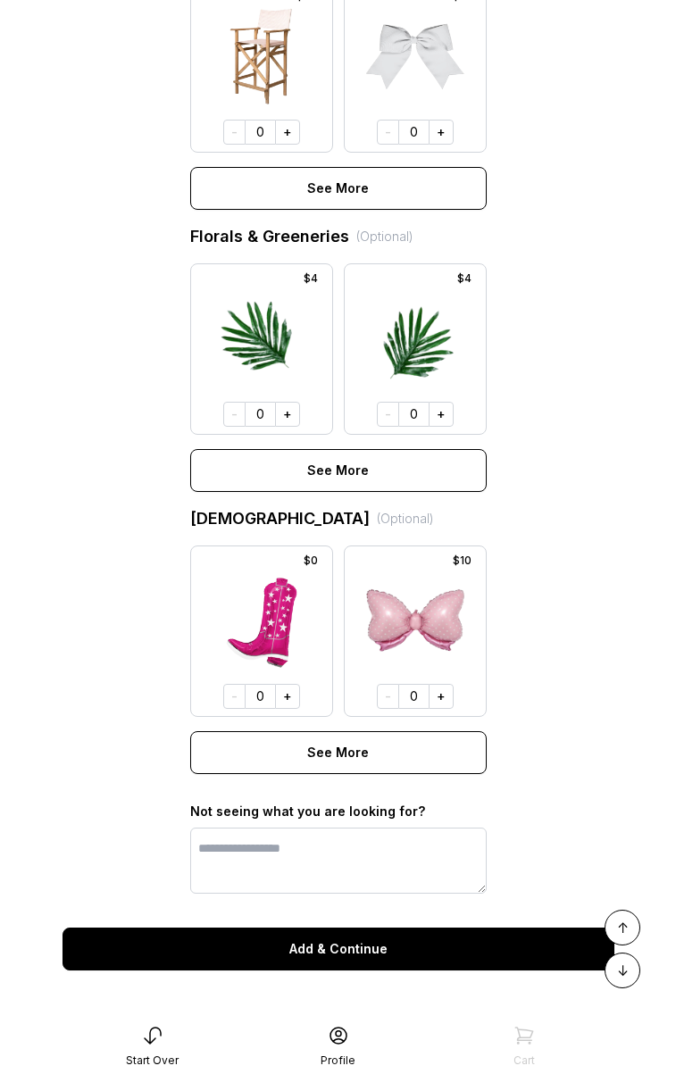
click at [402, 950] on button "Add & Continue" at bounding box center [338, 948] width 552 height 43
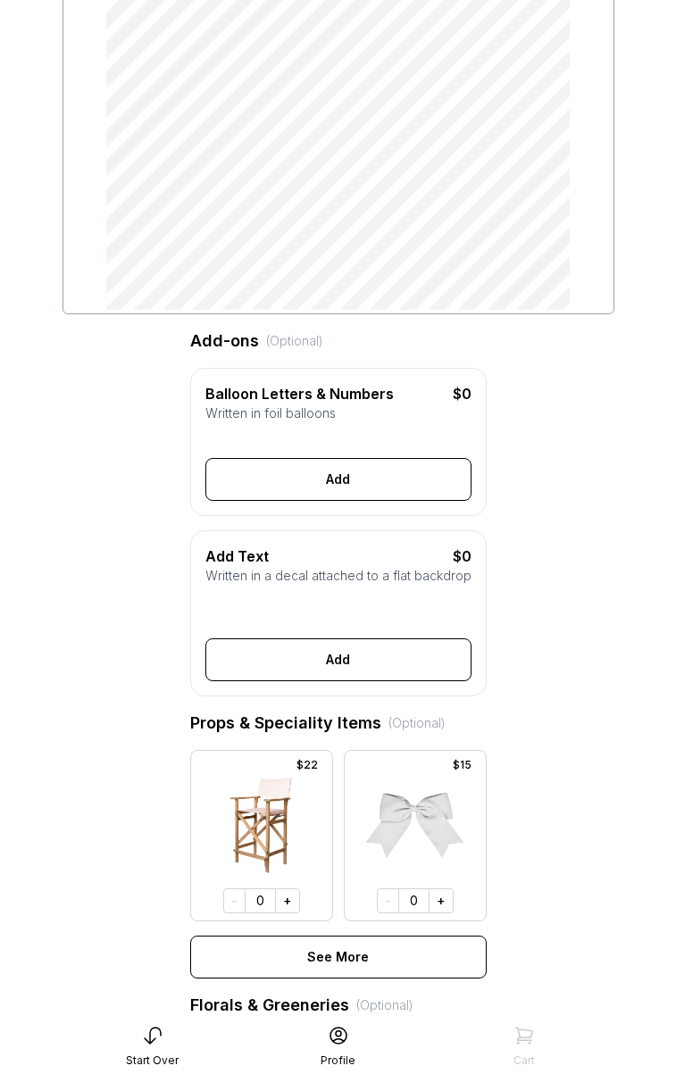
scroll to position [770, 0]
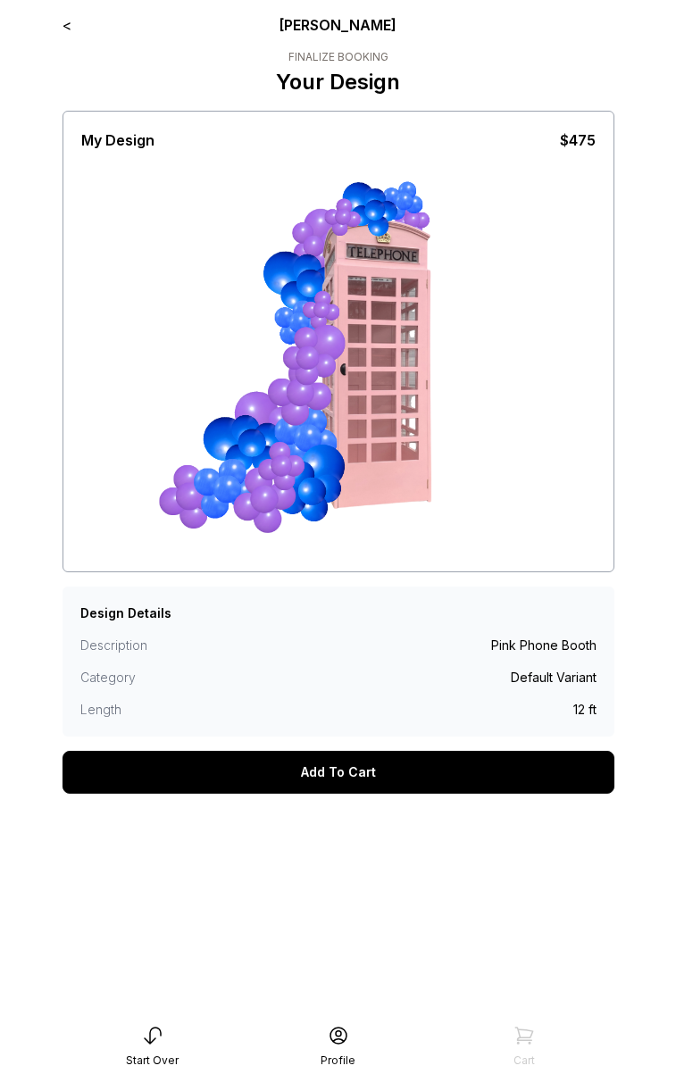
scroll to position [36, 0]
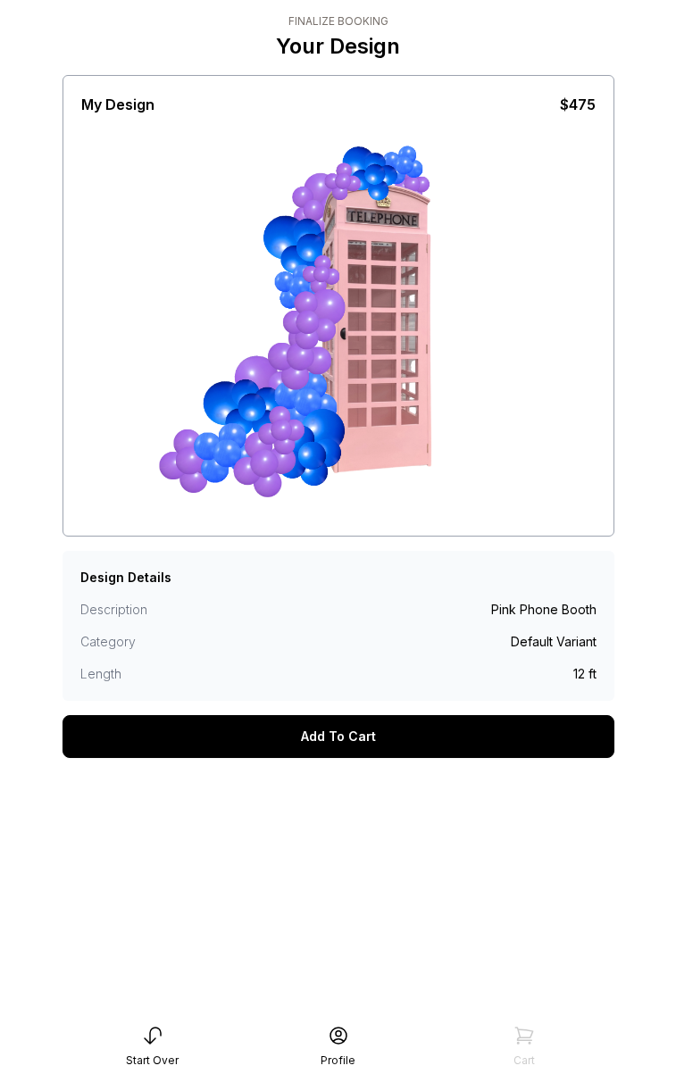
click at [369, 743] on div "Add To Cart" at bounding box center [338, 736] width 552 height 43
click at [369, 745] on div "Add To Cart" at bounding box center [338, 736] width 552 height 43
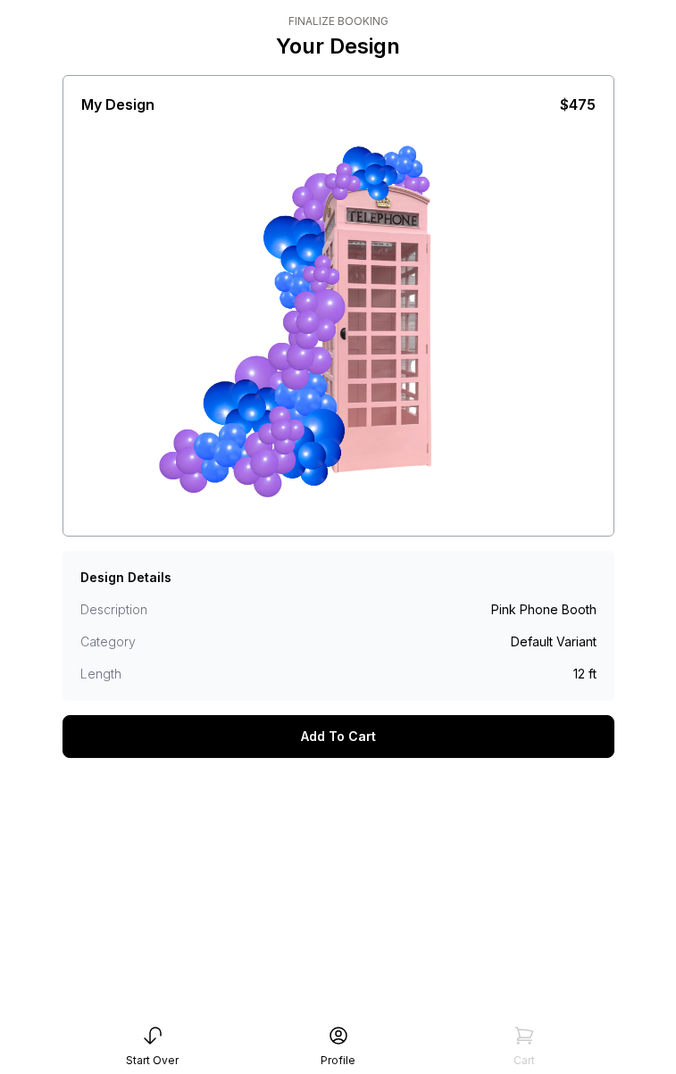
click at [369, 745] on div "Add To Cart" at bounding box center [338, 736] width 552 height 43
click at [369, 744] on div "Add To Cart" at bounding box center [338, 736] width 552 height 43
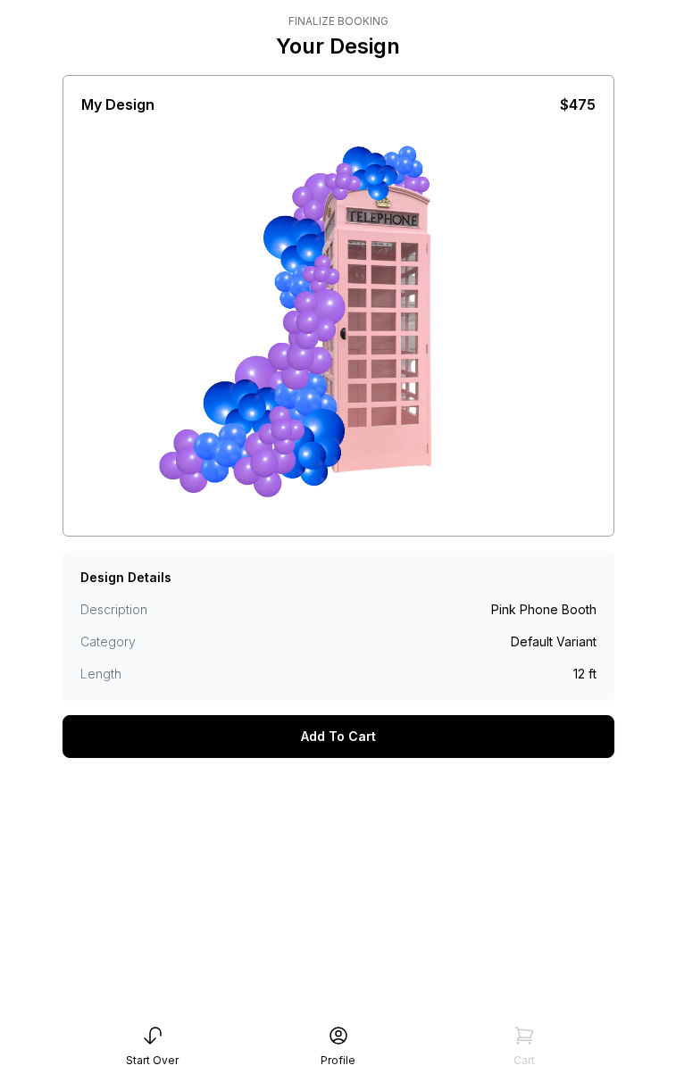
click at [369, 744] on div "Add To Cart" at bounding box center [338, 736] width 552 height 43
